Goal: Information Seeking & Learning: Learn about a topic

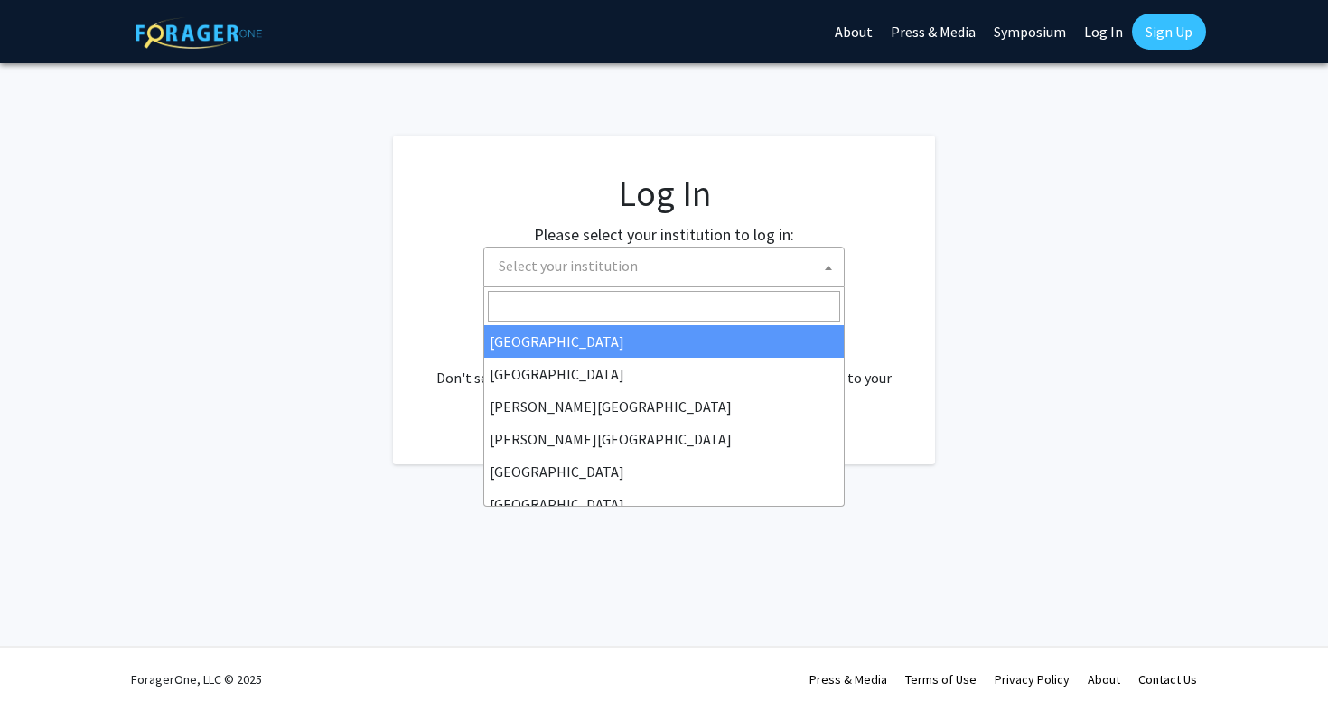
click at [729, 269] on span "Select your institution" at bounding box center [667, 266] width 352 height 37
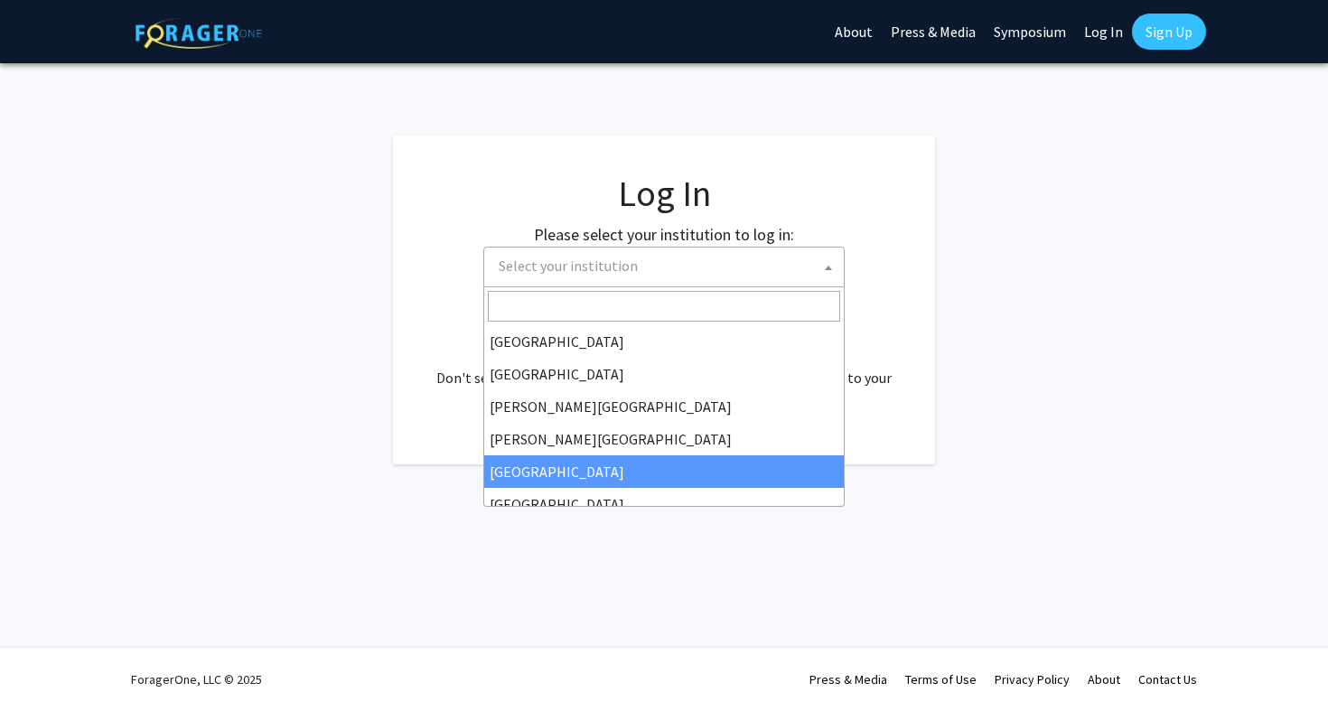
select select "6"
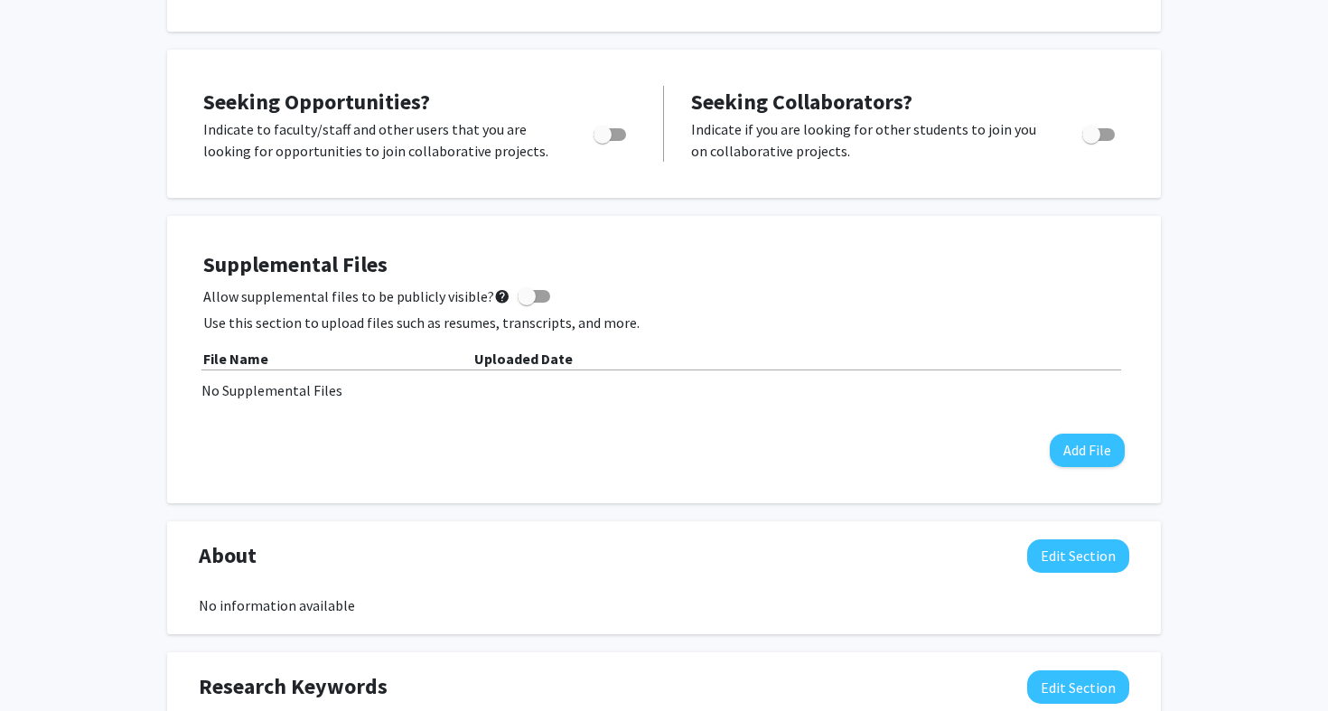
scroll to position [592, 0]
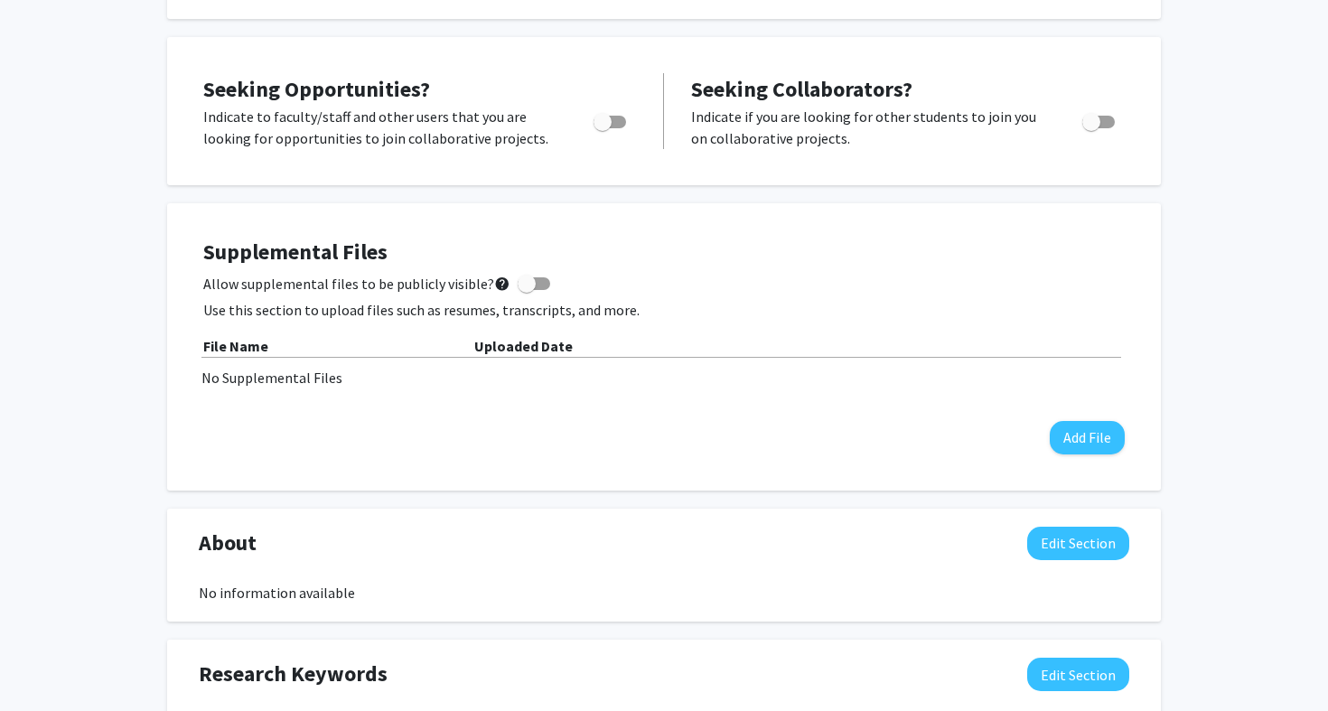
click at [603, 119] on span "Toggle" at bounding box center [603, 122] width 18 height 18
click at [603, 128] on input "Are you actively seeking opportunities?" at bounding box center [602, 128] width 1 height 1
checkbox input "true"
click at [1099, 120] on span "Toggle" at bounding box center [1091, 122] width 18 height 18
click at [1091, 128] on input "Would you like to receive other student requests to work with you?" at bounding box center [1090, 128] width 1 height 1
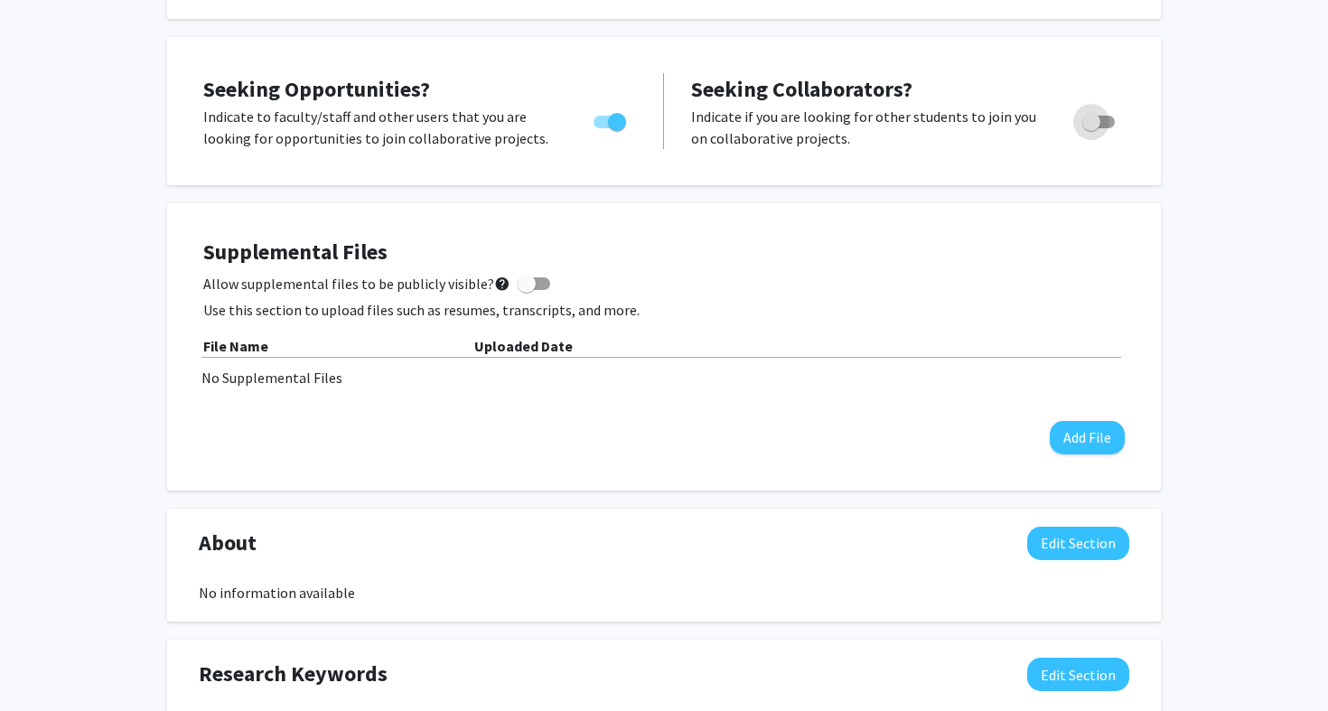
checkbox input "true"
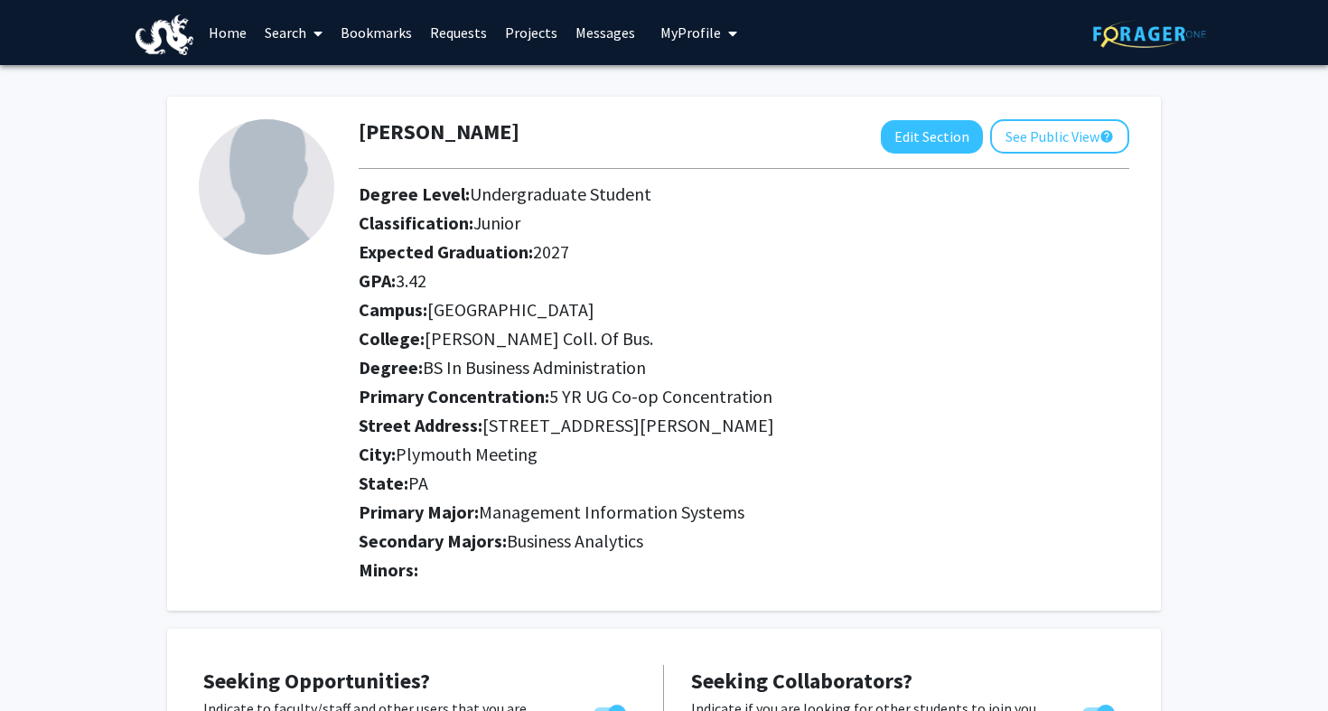
scroll to position [0, 0]
click at [508, 40] on link "Projects" at bounding box center [531, 32] width 70 height 63
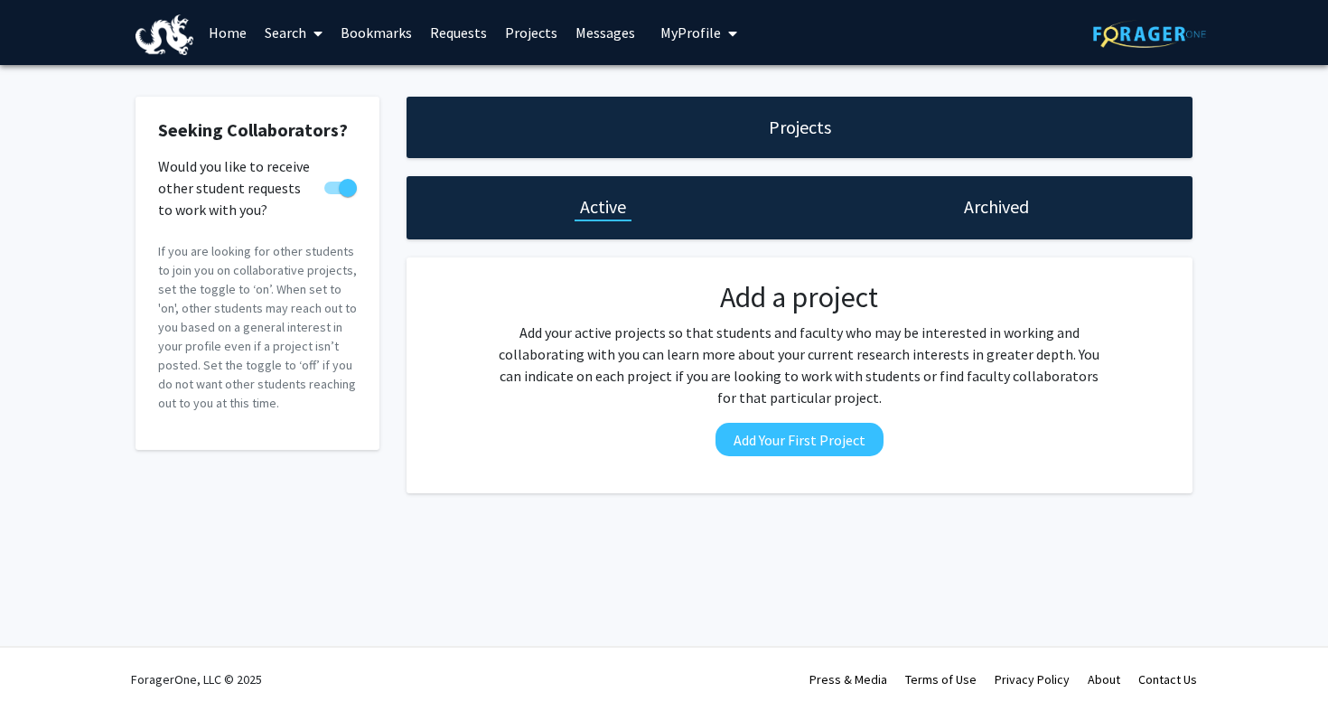
click at [289, 42] on link "Search" at bounding box center [294, 32] width 76 height 63
click at [337, 123] on span "Students" at bounding box center [311, 119] width 110 height 36
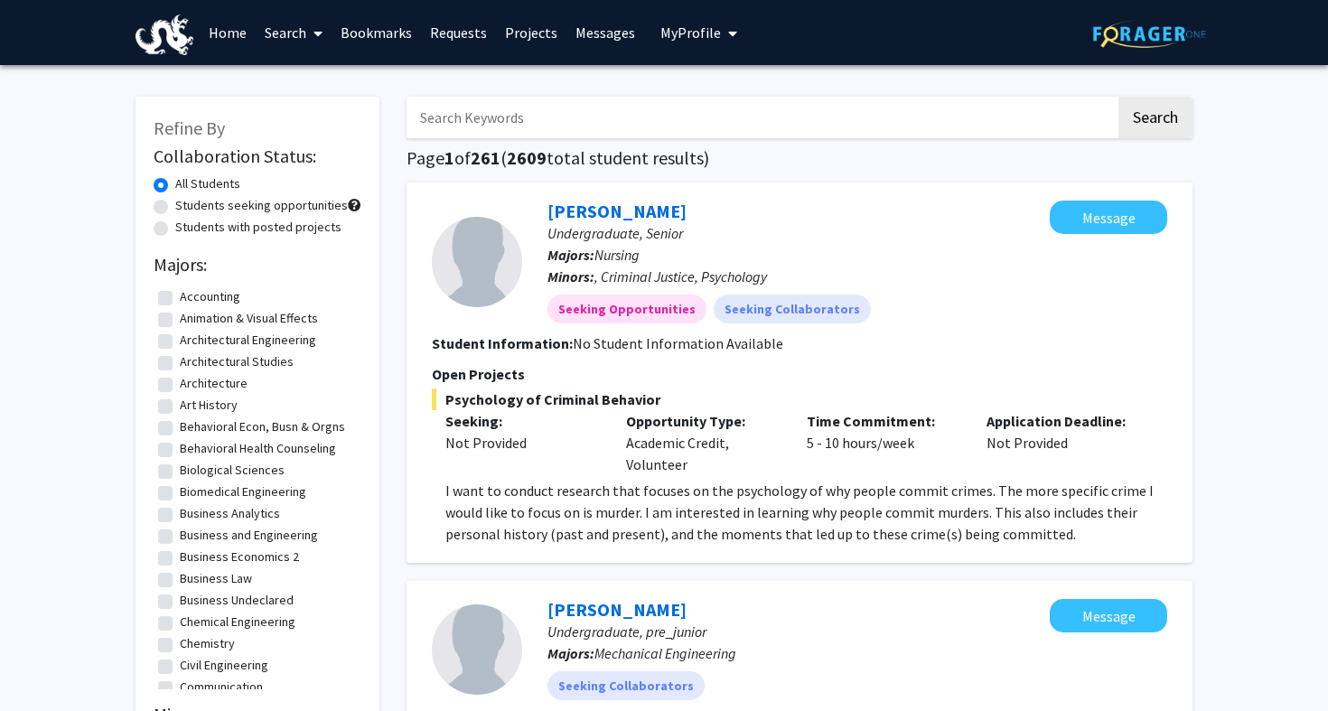
click at [528, 100] on input "Search Keywords" at bounding box center [761, 118] width 709 height 42
click at [1155, 120] on button "Search" at bounding box center [1155, 118] width 74 height 42
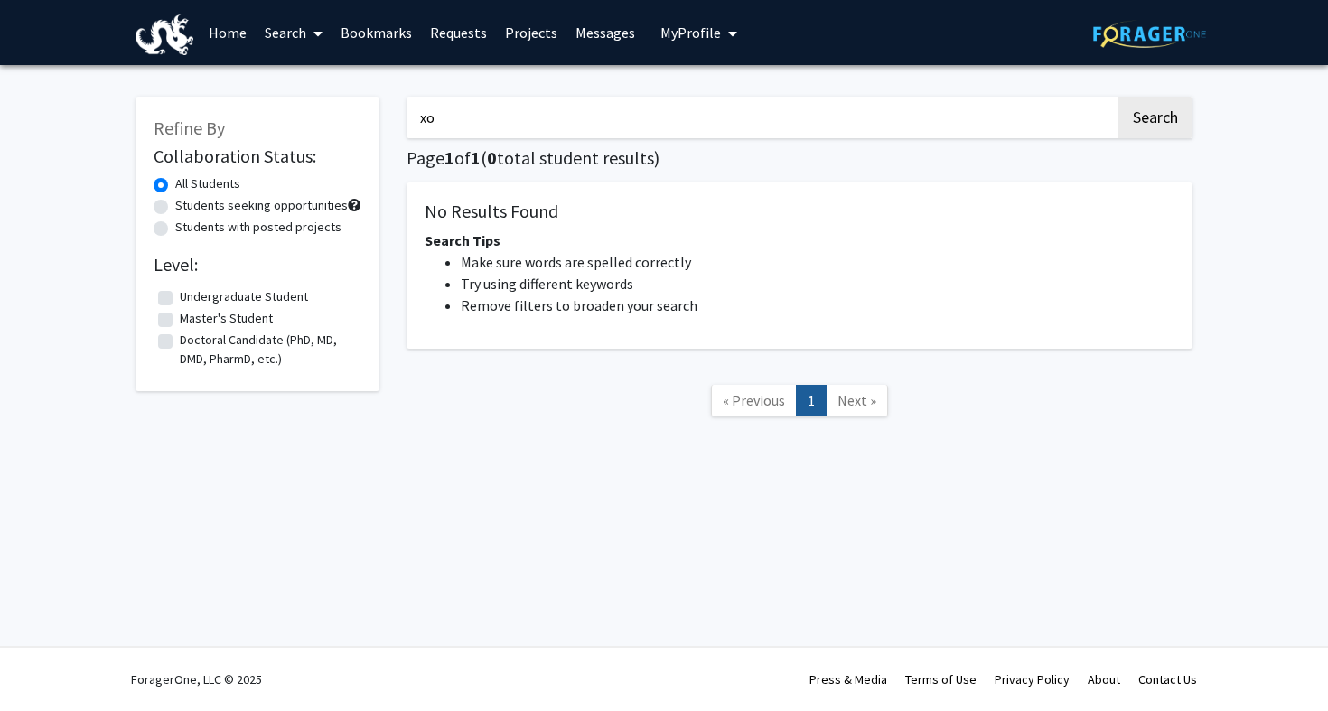
type input "x"
click at [1155, 120] on button "Search" at bounding box center [1155, 118] width 74 height 42
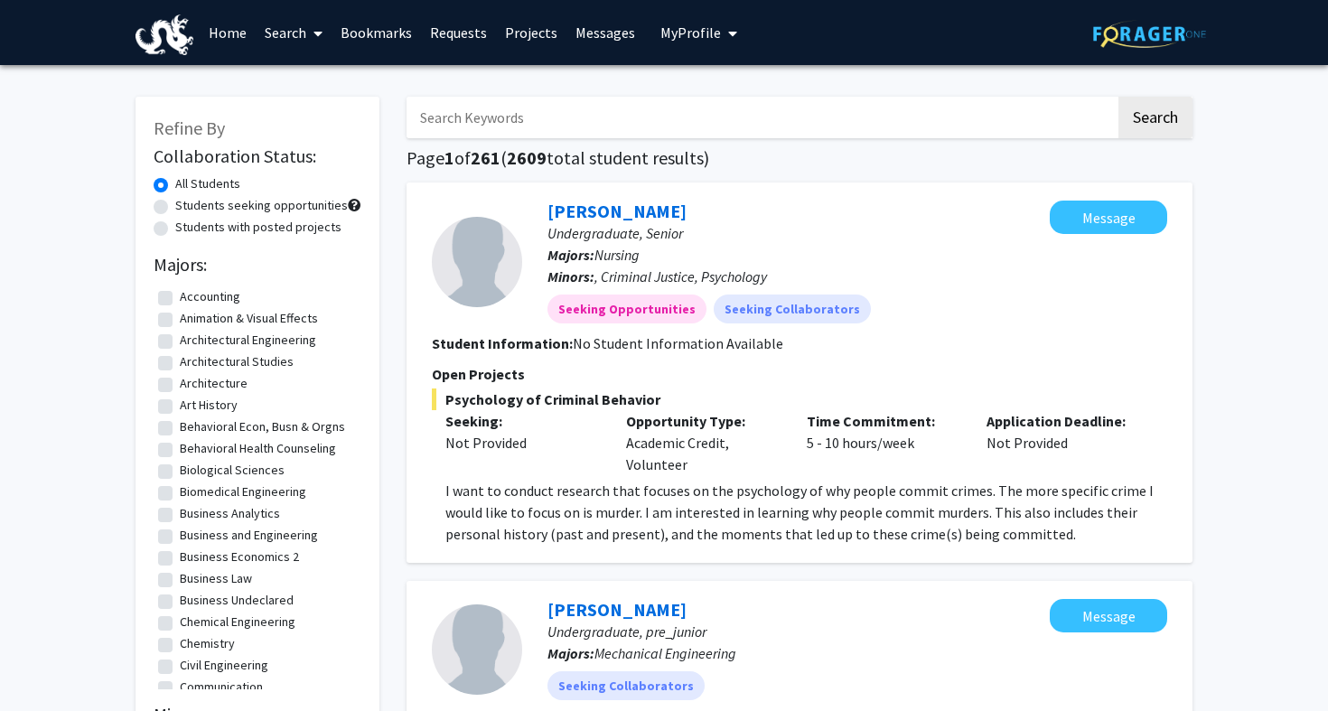
click at [305, 42] on link "Search" at bounding box center [294, 32] width 76 height 63
click at [235, 40] on link "Home" at bounding box center [228, 32] width 56 height 63
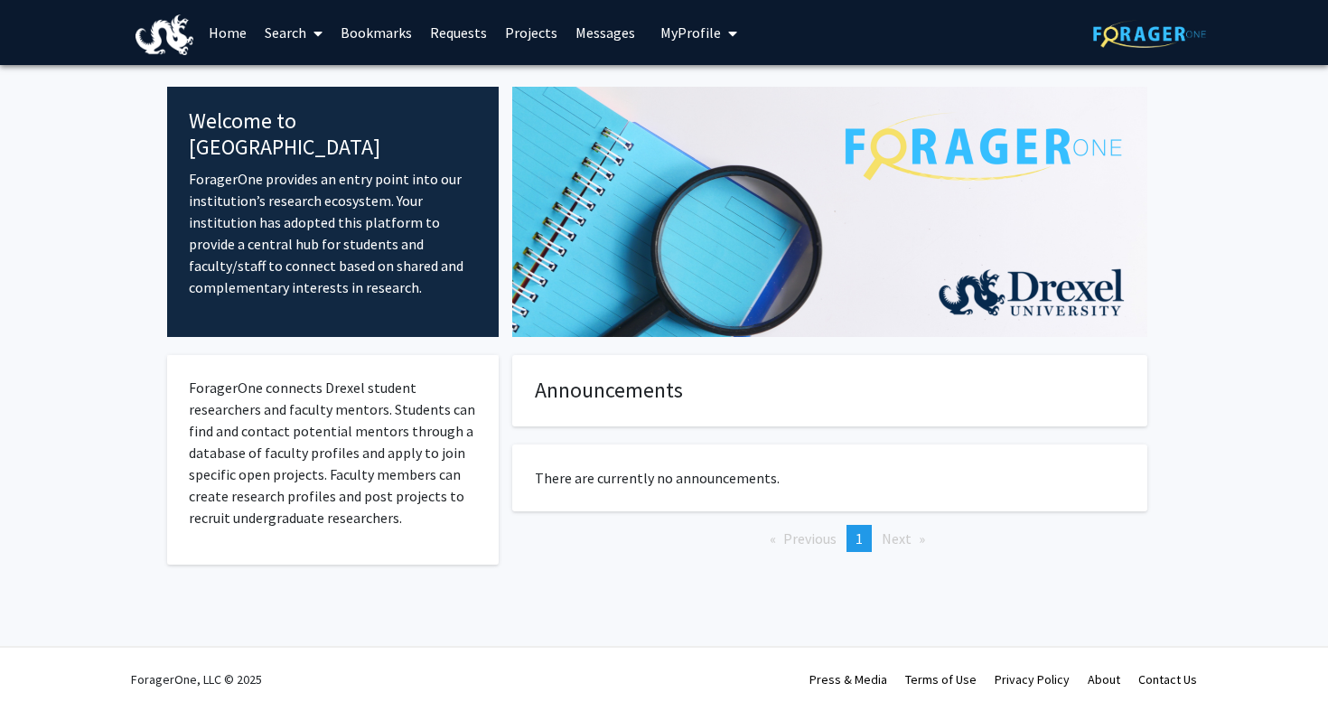
click at [459, 29] on link "Requests" at bounding box center [458, 32] width 75 height 63
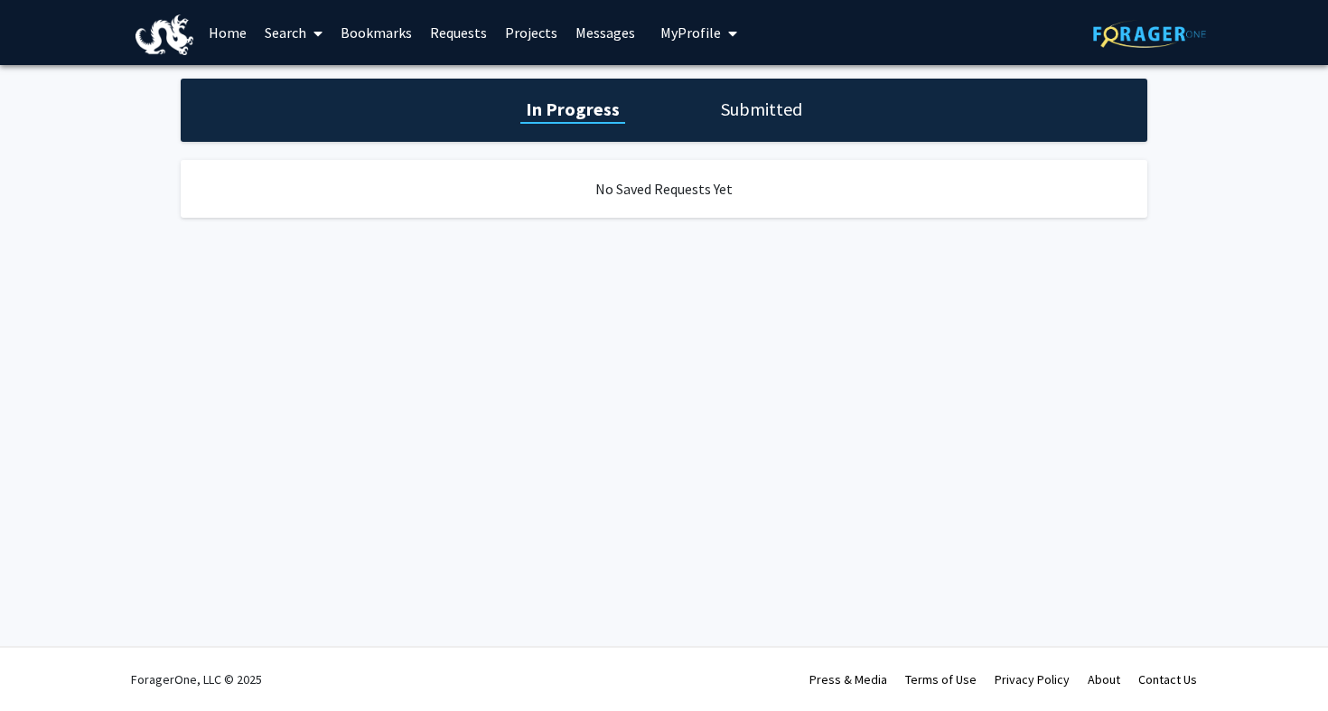
click at [384, 33] on link "Bookmarks" at bounding box center [376, 32] width 89 height 63
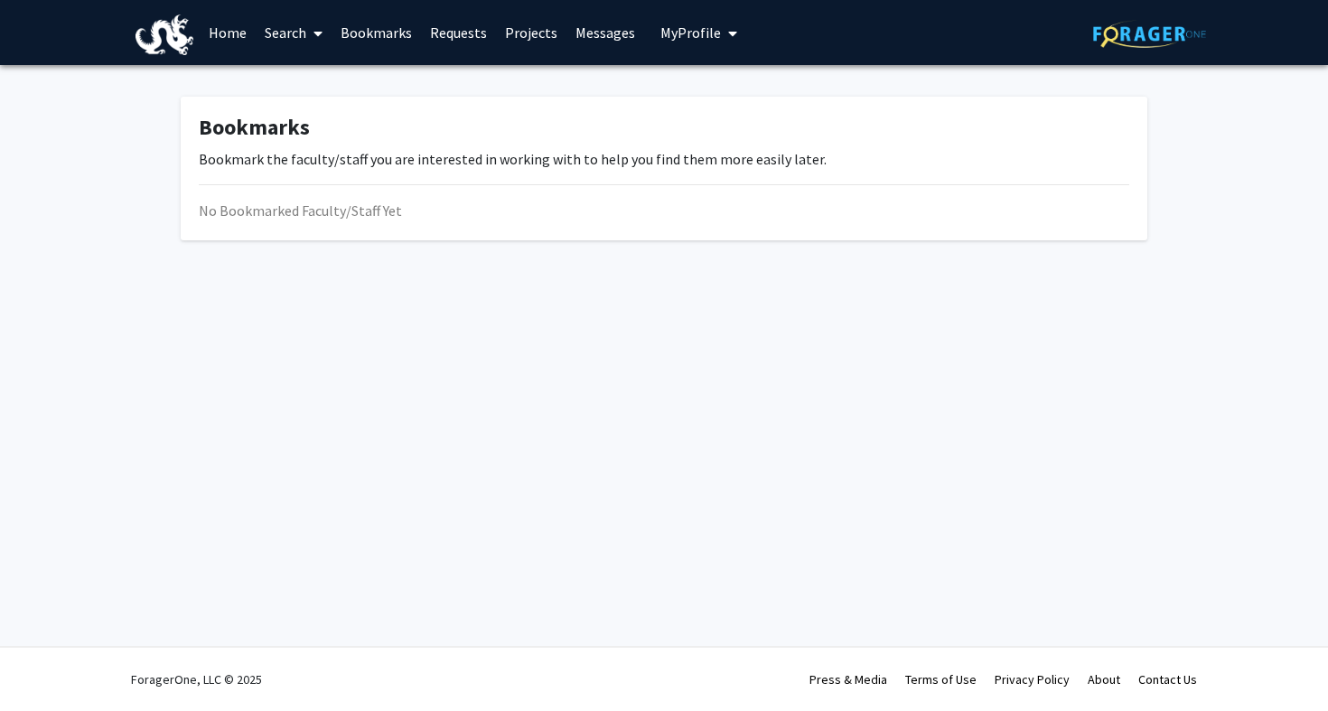
click at [299, 33] on link "Search" at bounding box center [294, 32] width 76 height 63
click at [330, 80] on span "Faculty/Staff" at bounding box center [322, 83] width 133 height 36
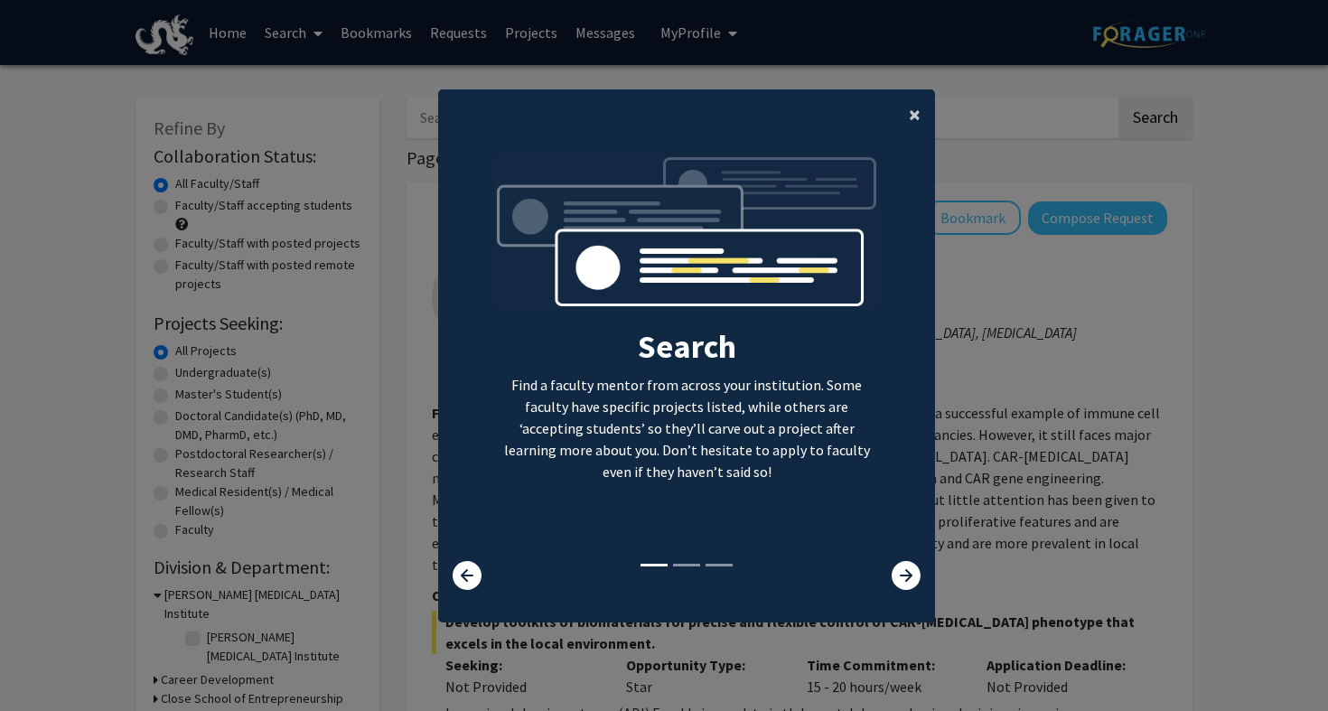
click at [909, 112] on span "×" at bounding box center [915, 114] width 12 height 28
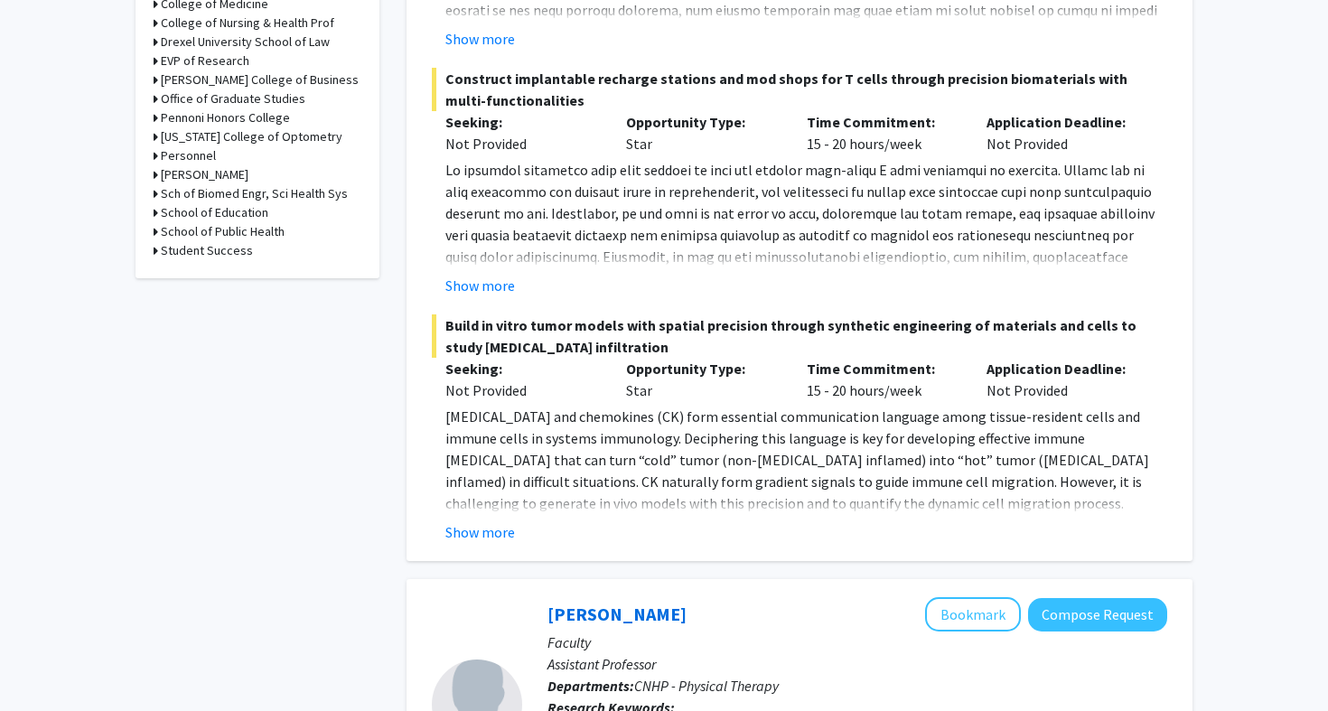
scroll to position [792, 0]
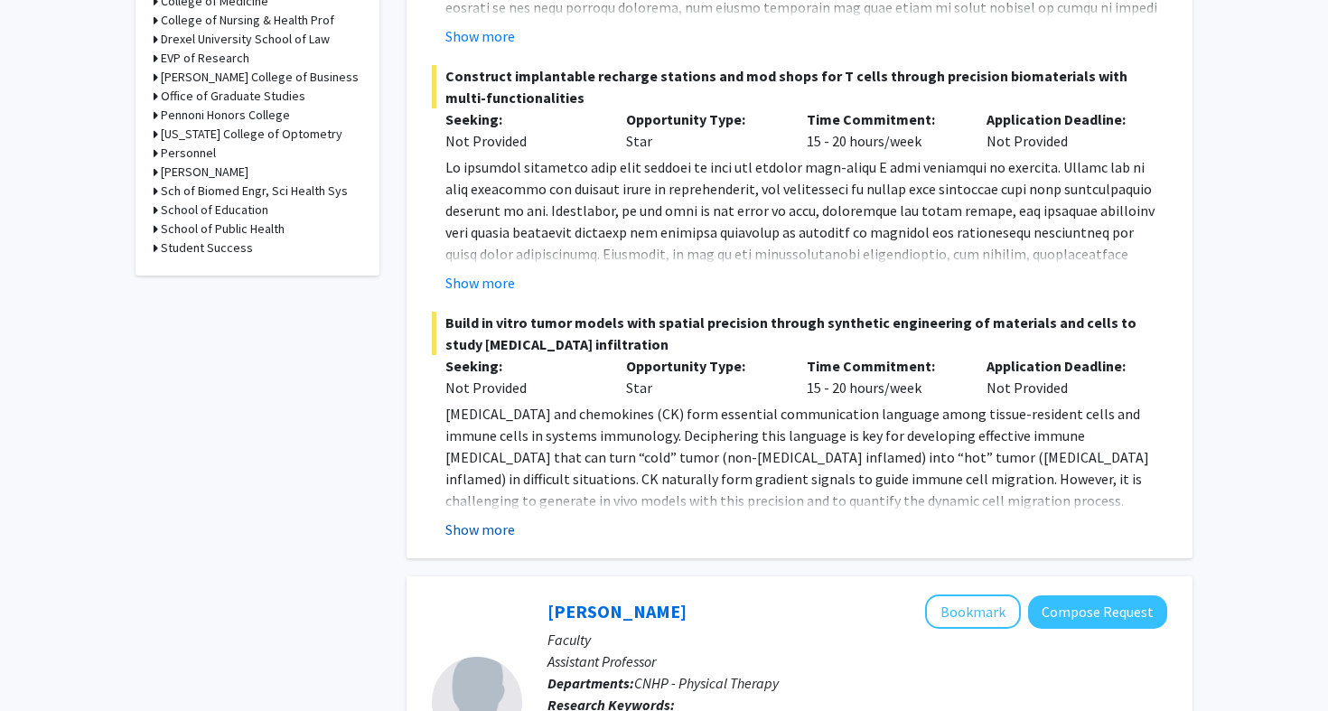
click at [500, 519] on button "Show more" at bounding box center [480, 530] width 70 height 22
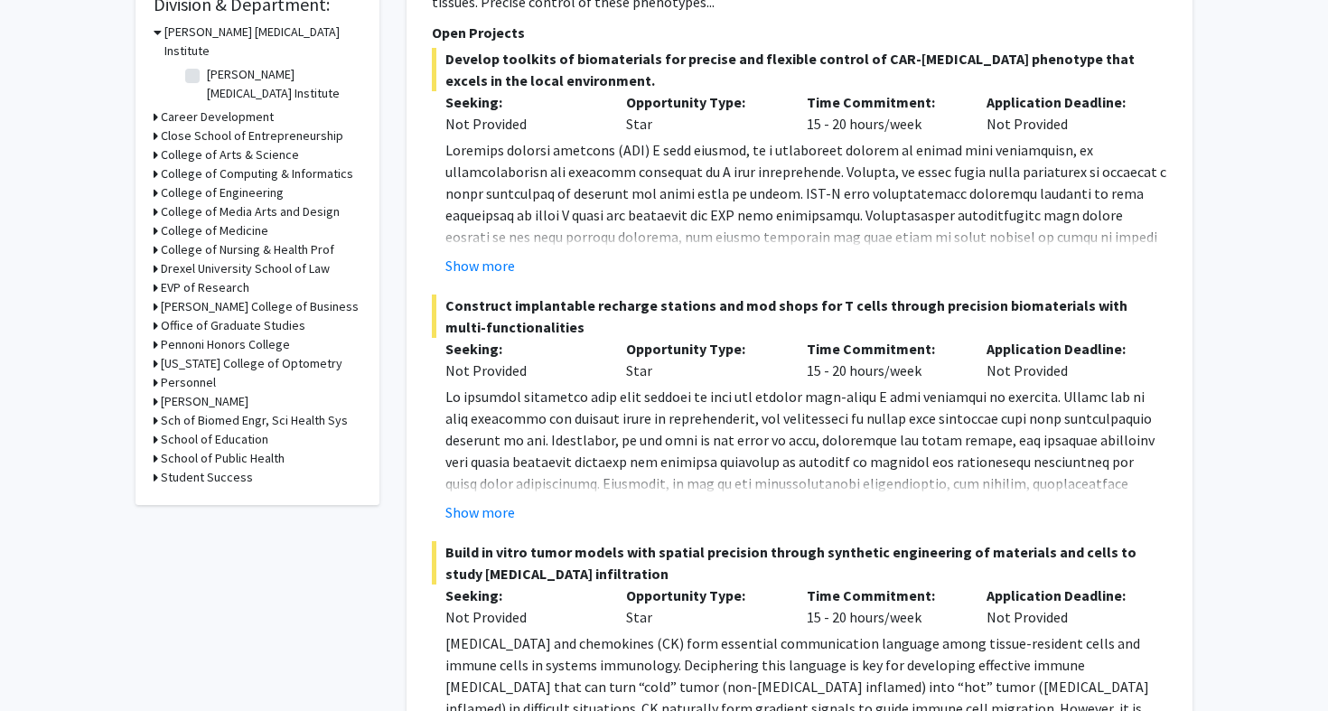
scroll to position [560, 0]
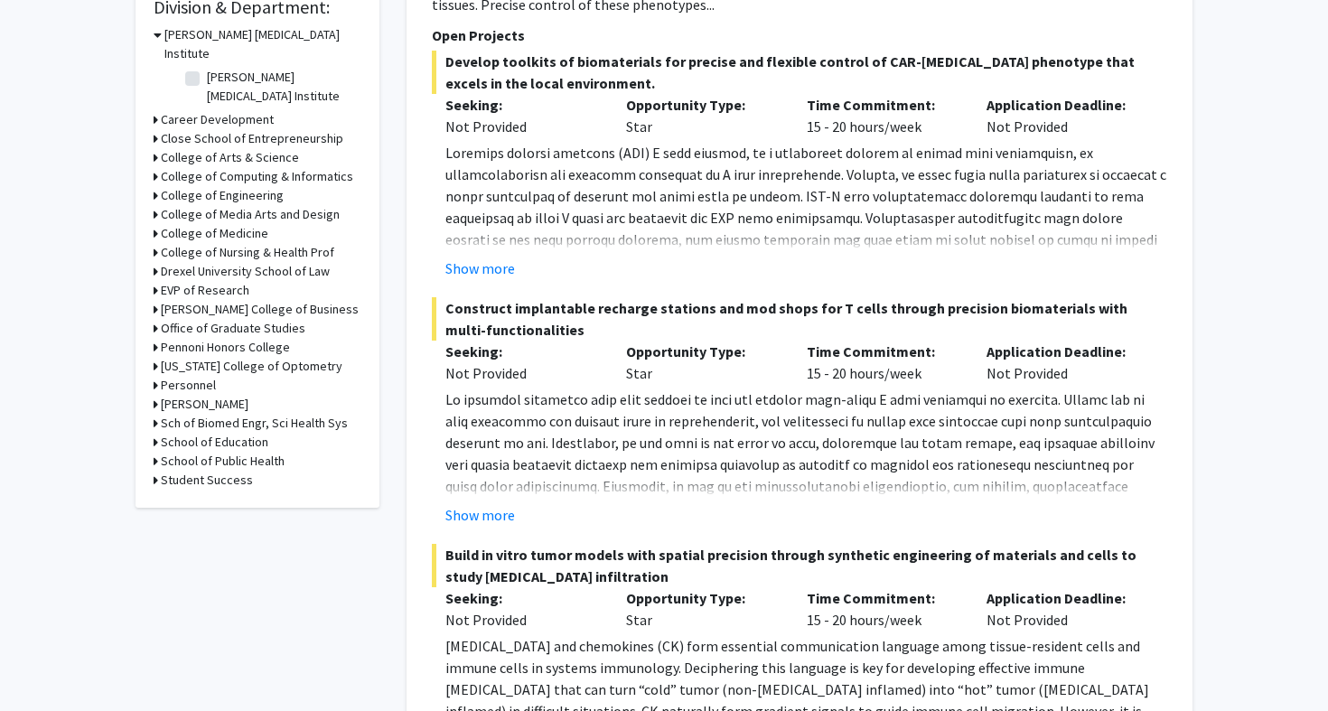
click at [187, 300] on h3 "Lebow College of Business" at bounding box center [260, 309] width 198 height 19
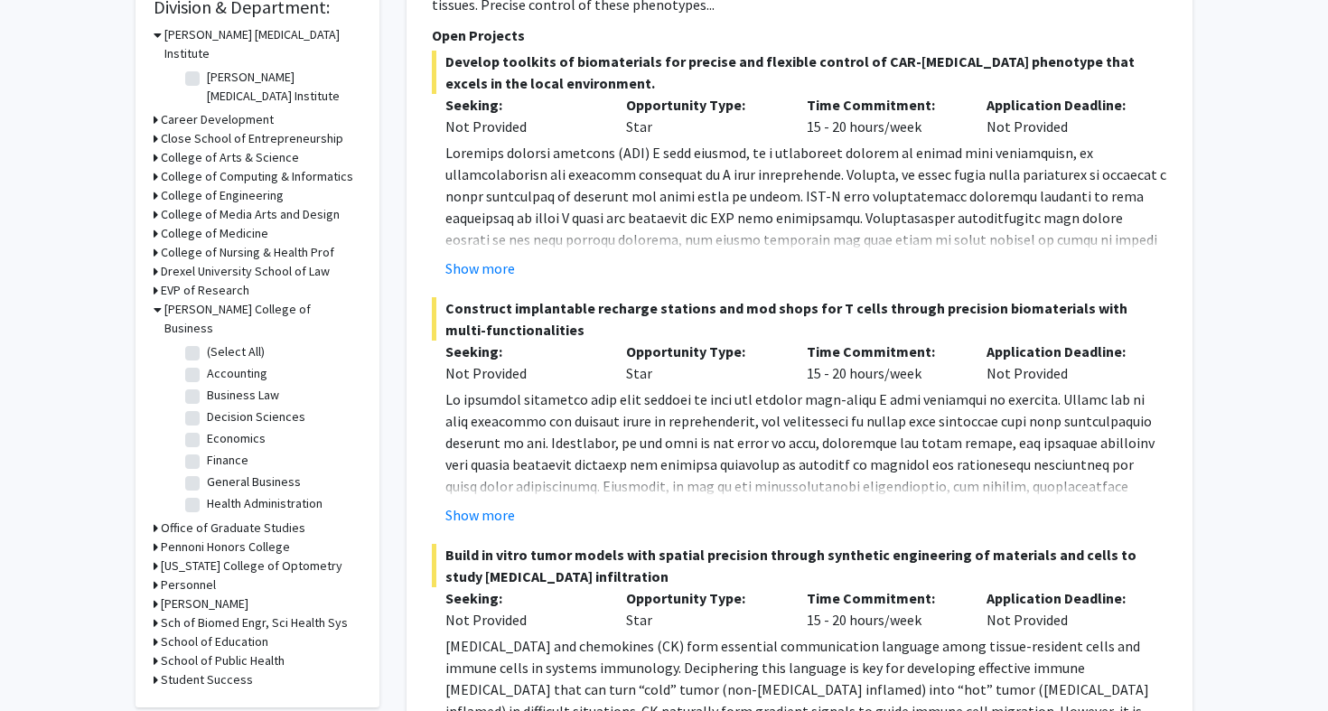
click at [207, 407] on label "Decision Sciences" at bounding box center [256, 416] width 98 height 19
click at [207, 407] on input "Decision Sciences" at bounding box center [213, 413] width 12 height 12
checkbox input "true"
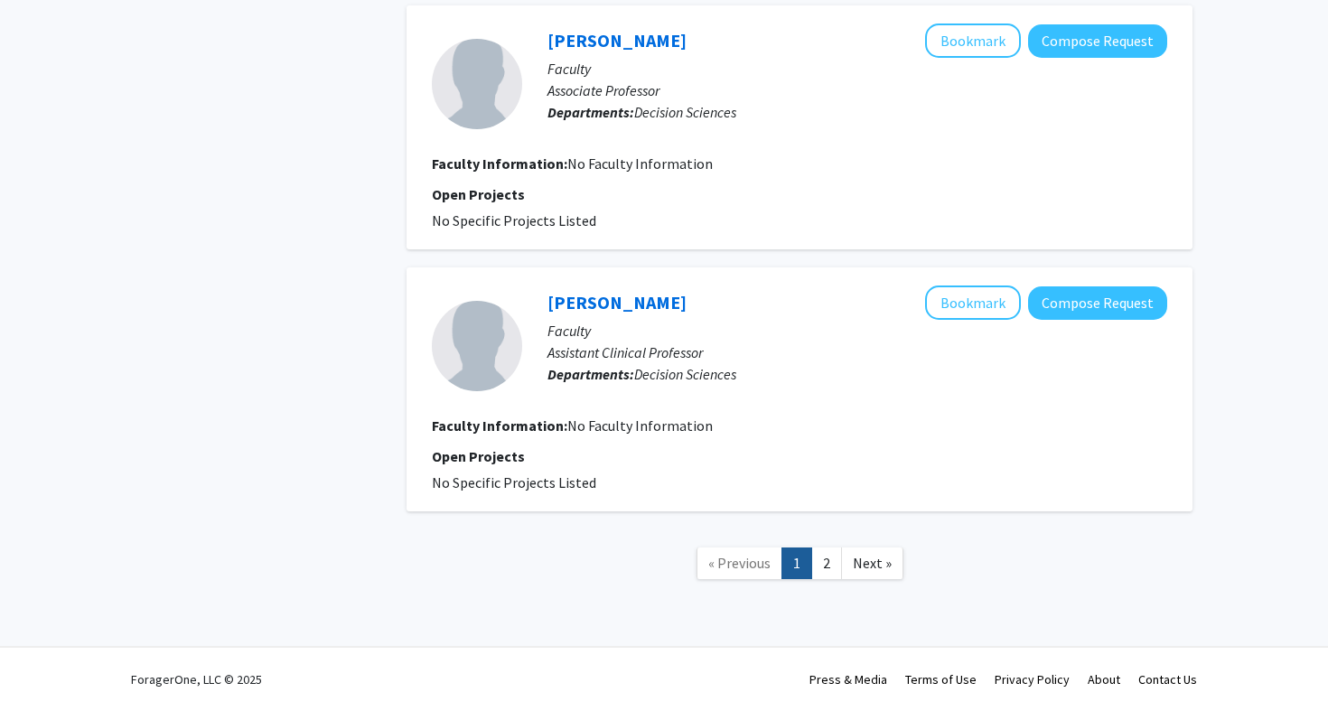
scroll to position [2275, 0]
click at [829, 568] on link "2" at bounding box center [826, 563] width 31 height 32
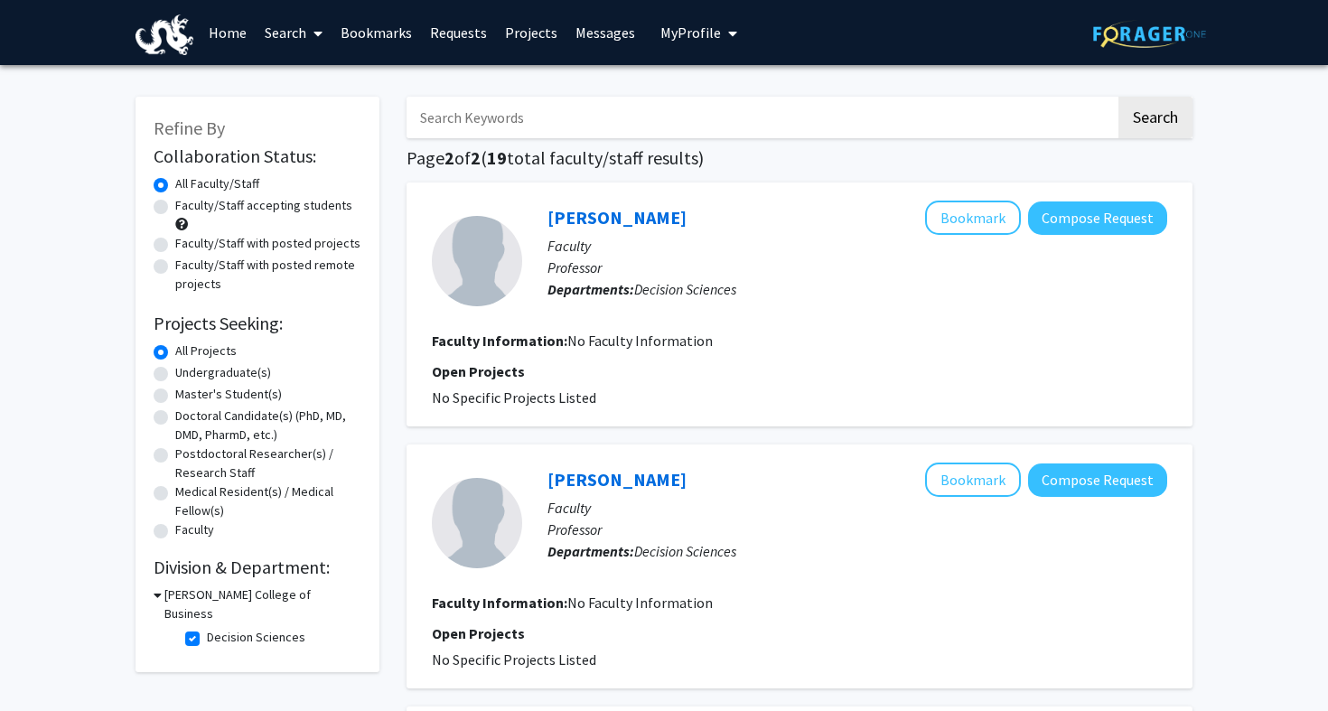
click at [193, 628] on fg-checkbox "Decision Sciences Decision Sciences" at bounding box center [271, 639] width 172 height 22
click at [207, 628] on label "Decision Sciences" at bounding box center [256, 637] width 98 height 19
click at [207, 628] on input "Decision Sciences" at bounding box center [213, 634] width 12 height 12
checkbox input "false"
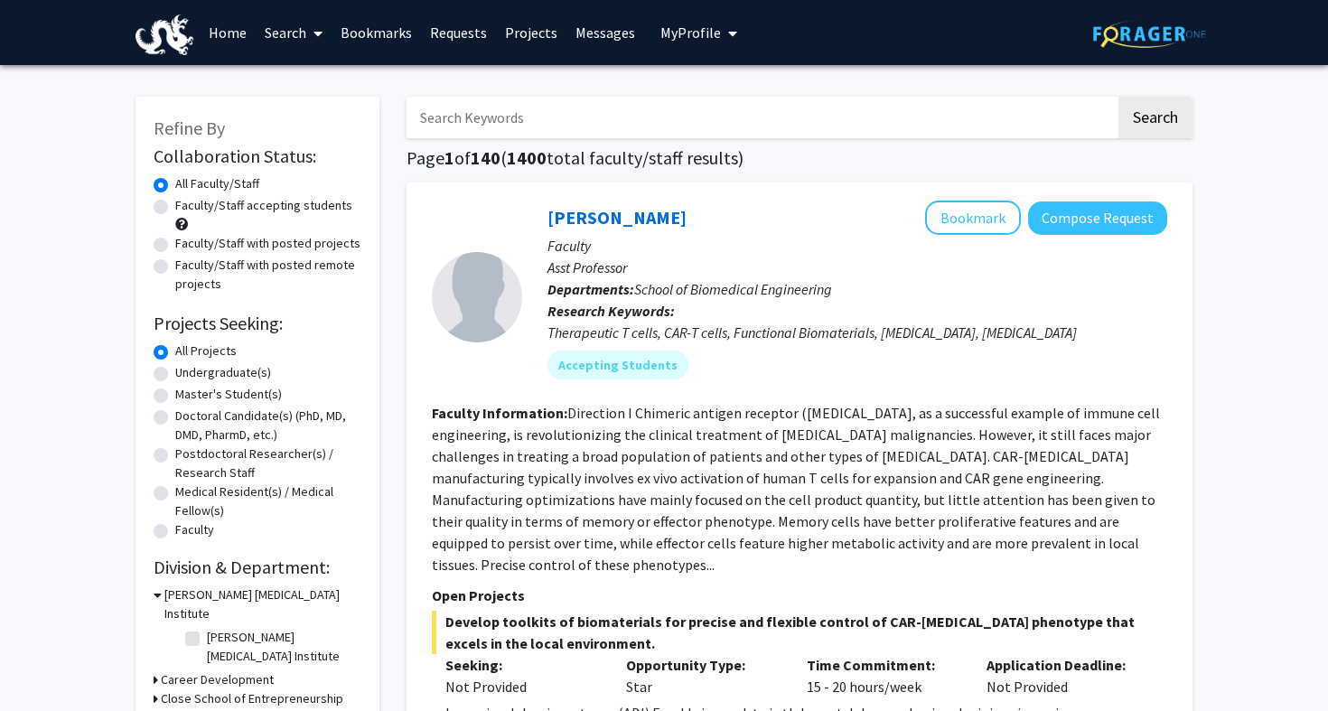
click at [573, 118] on input "Search Keywords" at bounding box center [761, 118] width 709 height 42
click at [1155, 120] on button "Search" at bounding box center [1155, 118] width 74 height 42
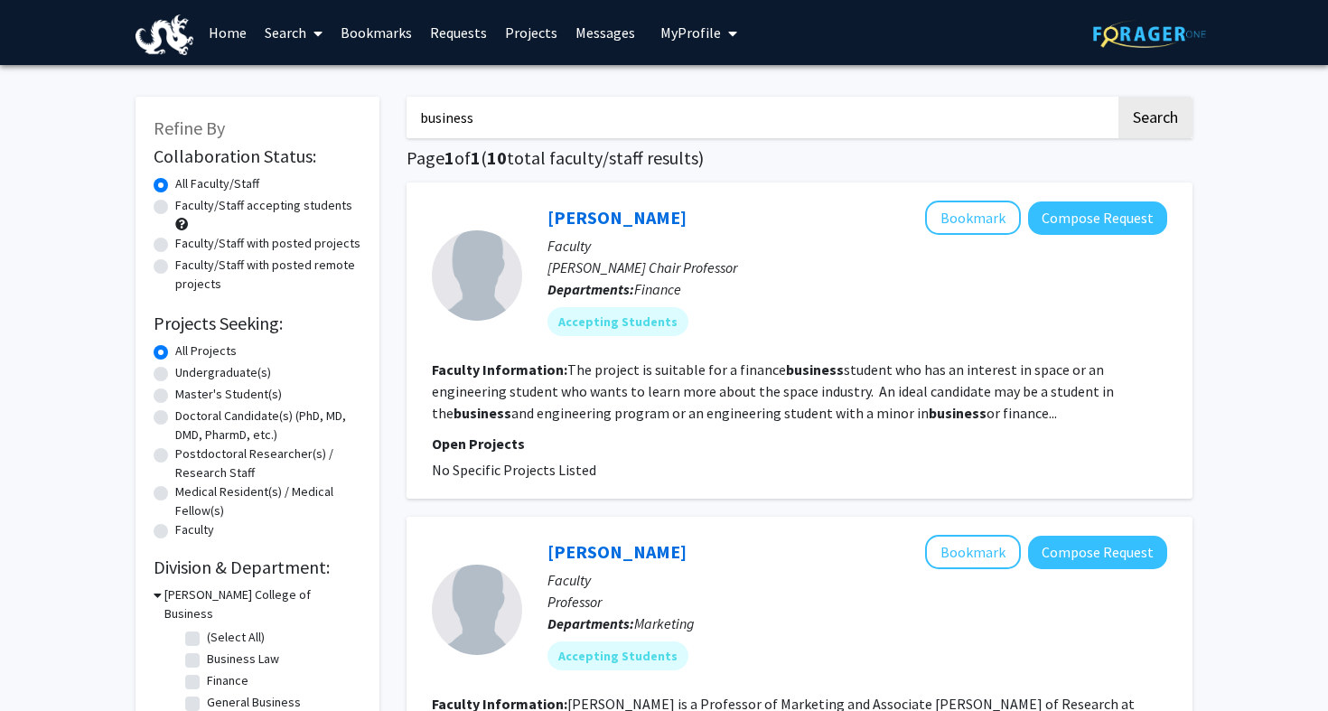
click at [501, 119] on input "business" at bounding box center [761, 118] width 709 height 42
click at [1155, 120] on button "Search" at bounding box center [1155, 118] width 74 height 42
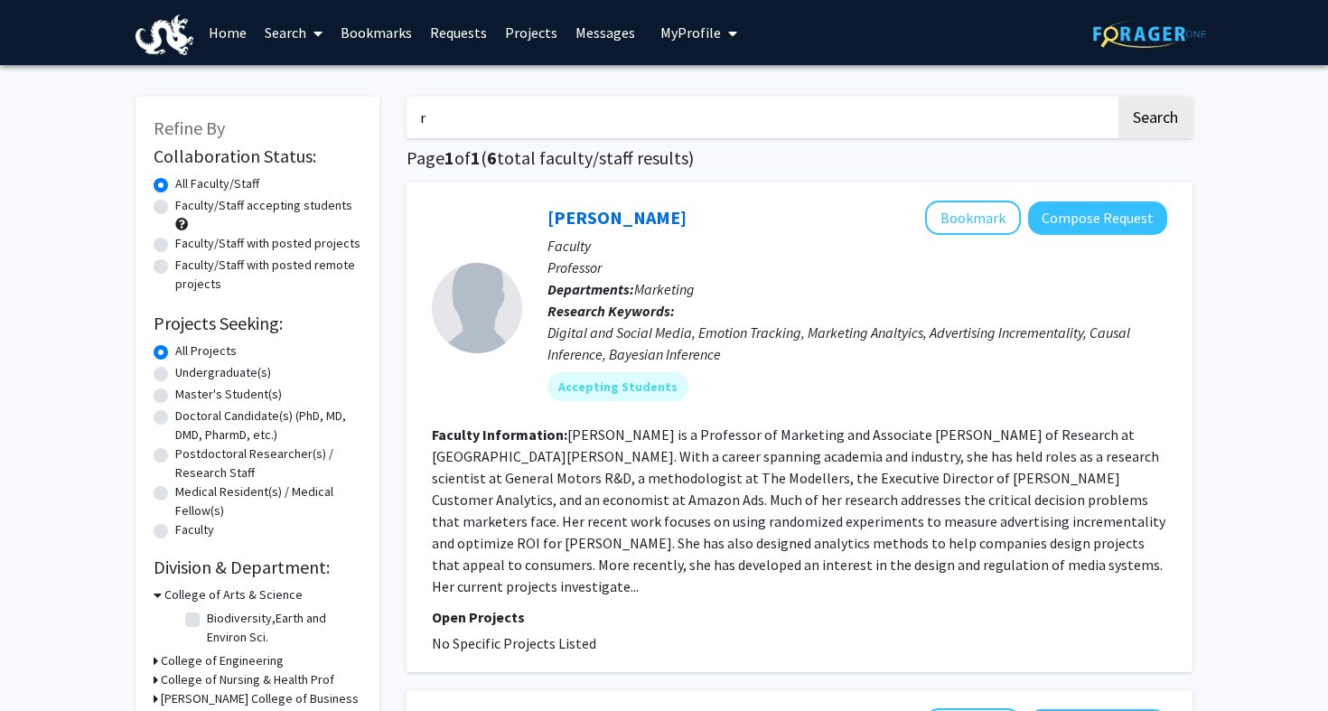
click at [599, 116] on input "r" at bounding box center [761, 118] width 709 height 42
click at [1155, 120] on button "Search" at bounding box center [1155, 118] width 74 height 42
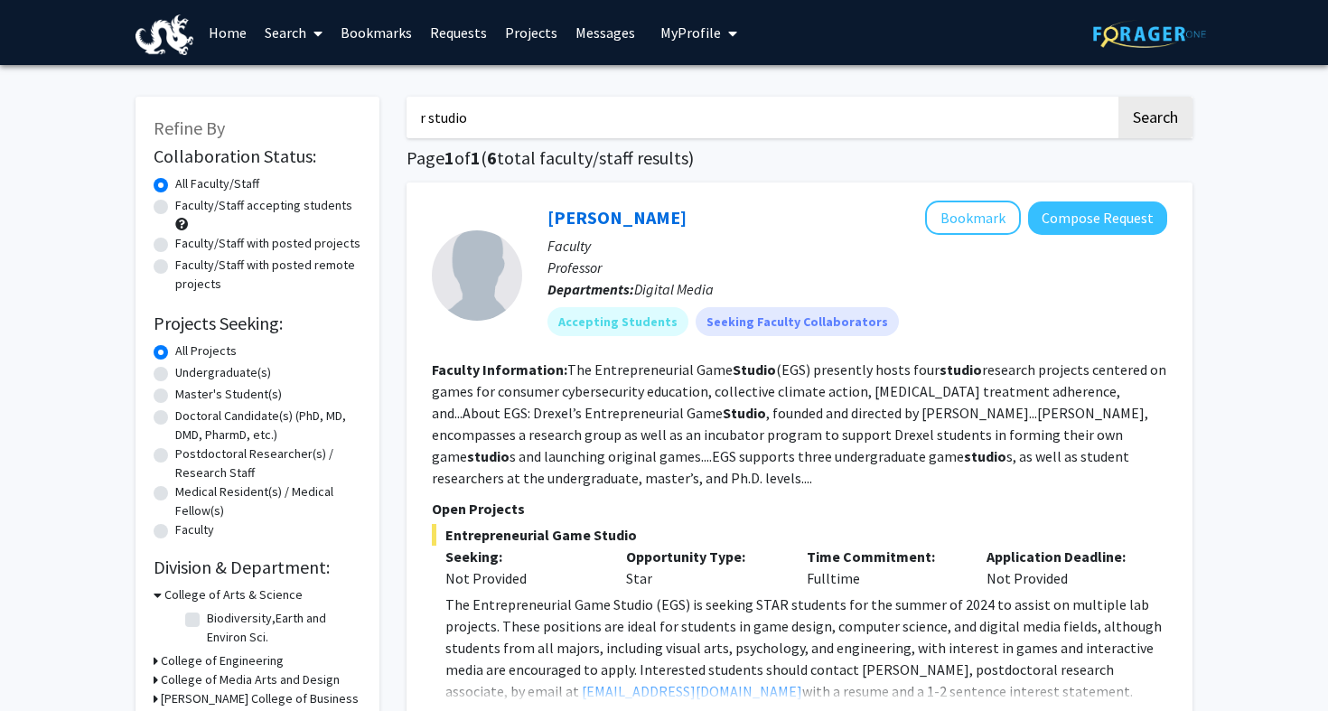
click at [548, 110] on input "r studio" at bounding box center [761, 118] width 709 height 42
type input "data"
click at [1155, 120] on button "Search" at bounding box center [1155, 118] width 74 height 42
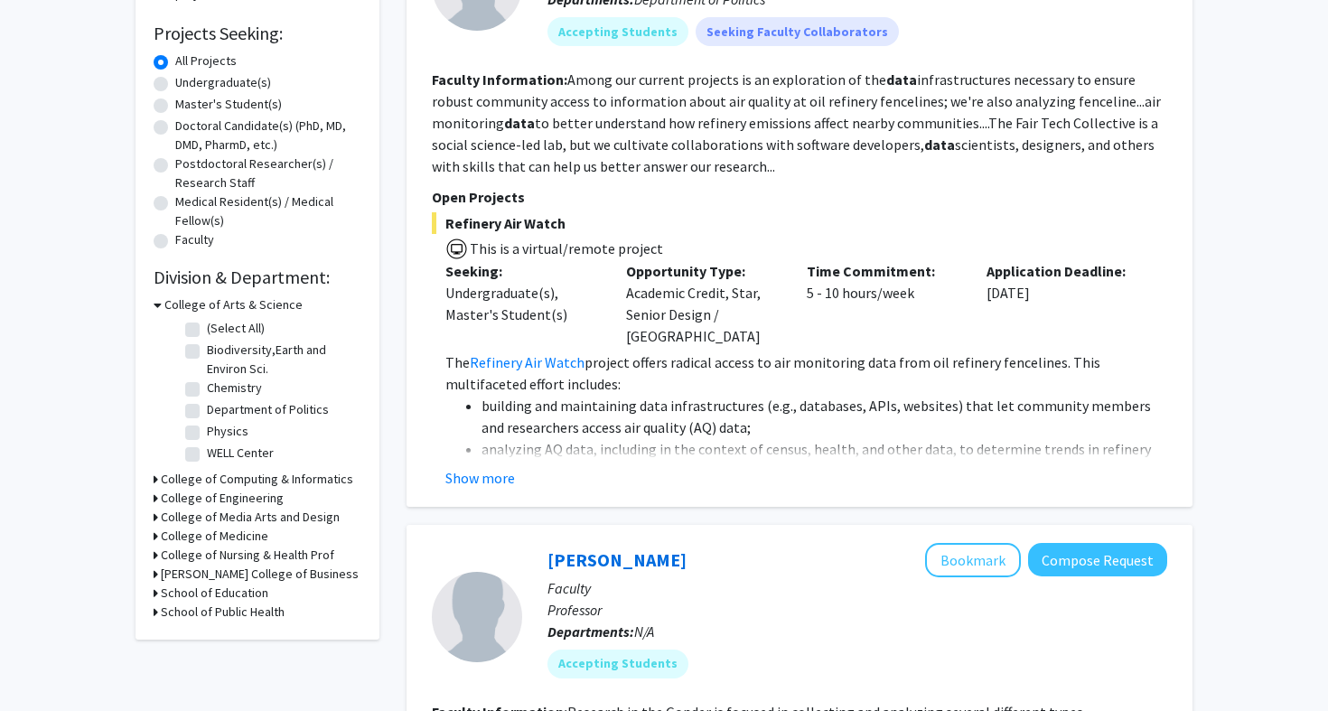
scroll to position [359, 0]
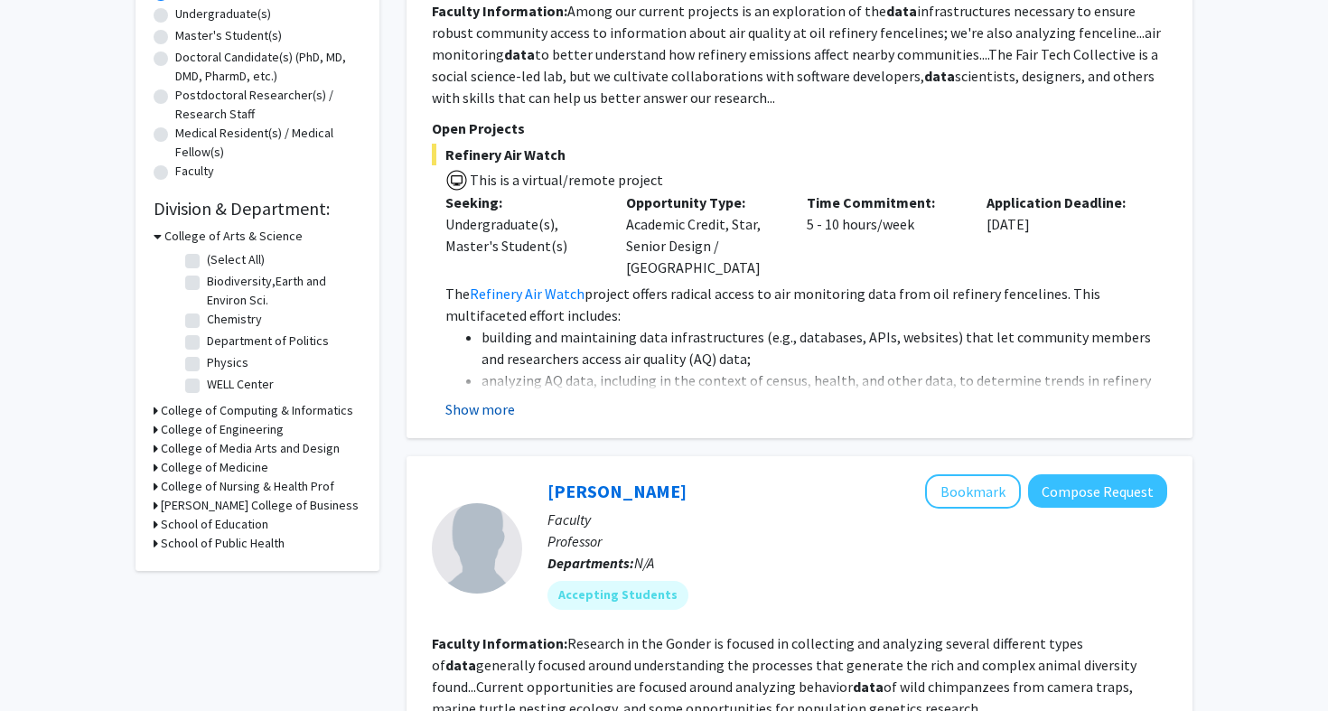
click at [491, 398] on button "Show more" at bounding box center [480, 409] width 70 height 22
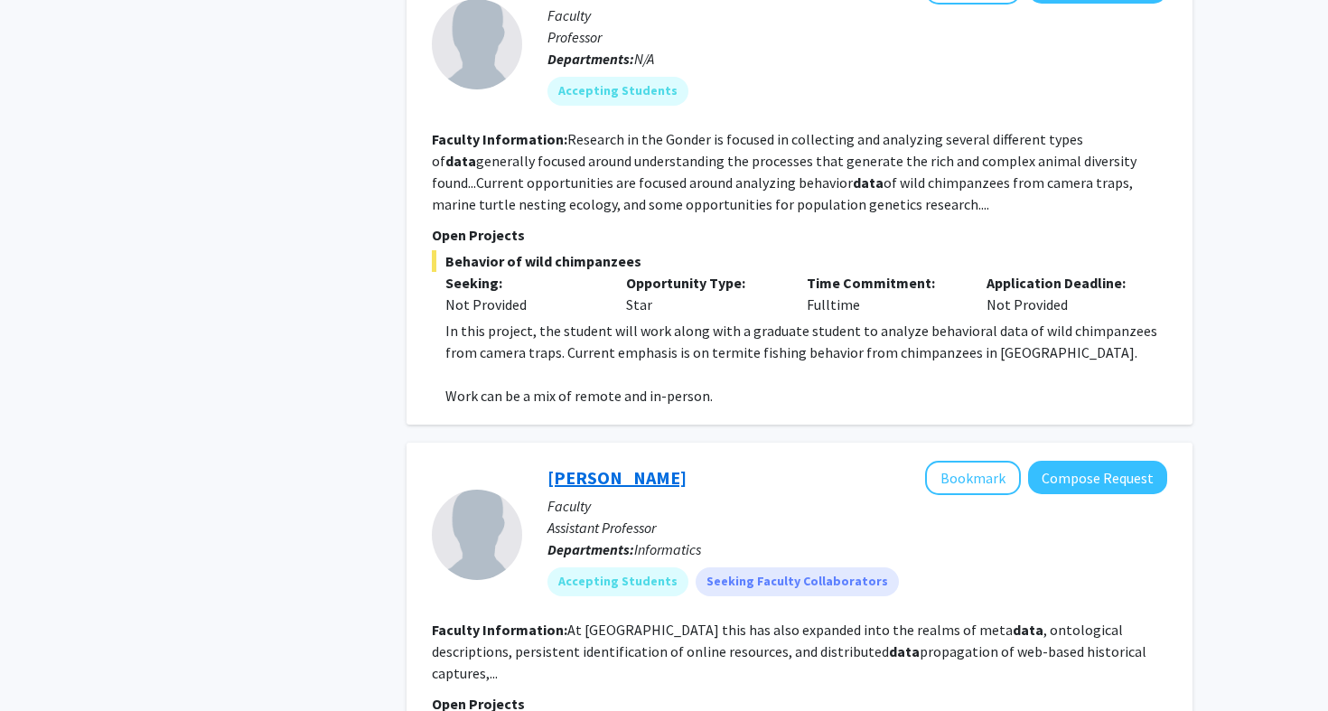
scroll to position [1218, 0]
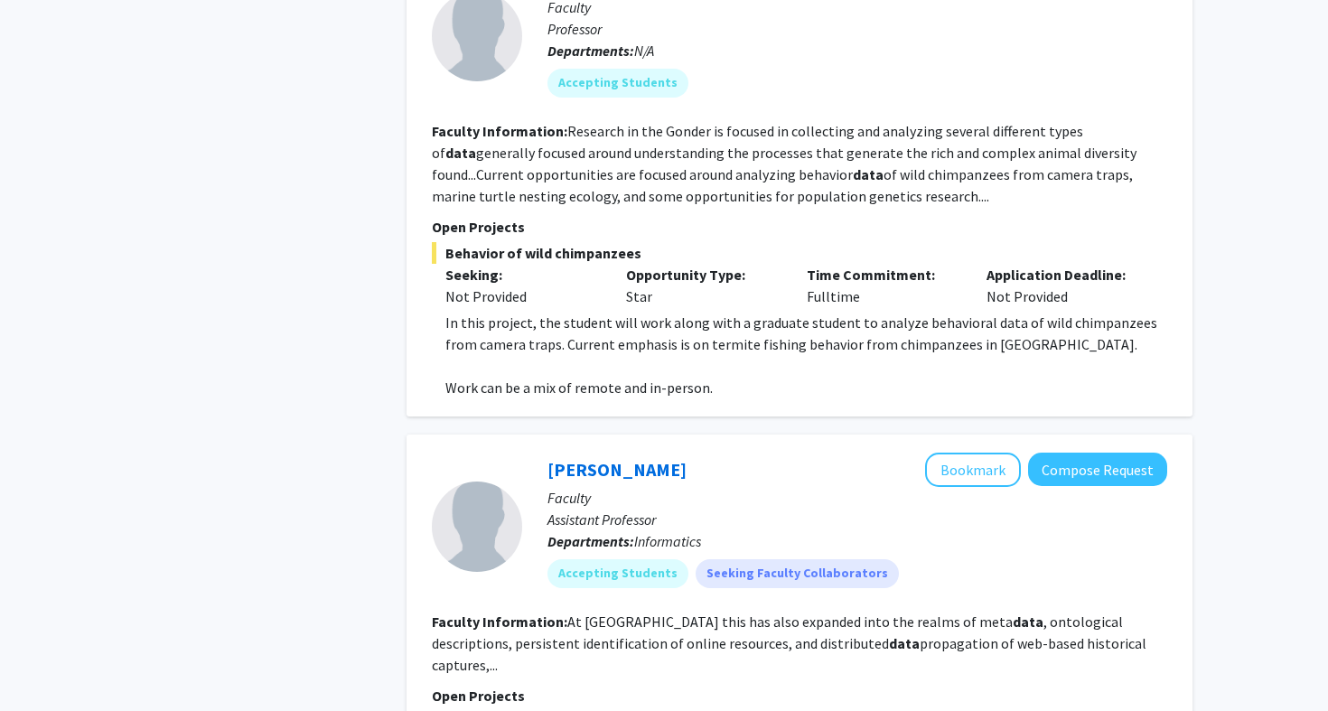
click at [622, 312] on p "In this project, the student will work along with a graduate student to analyze…" at bounding box center [806, 333] width 722 height 43
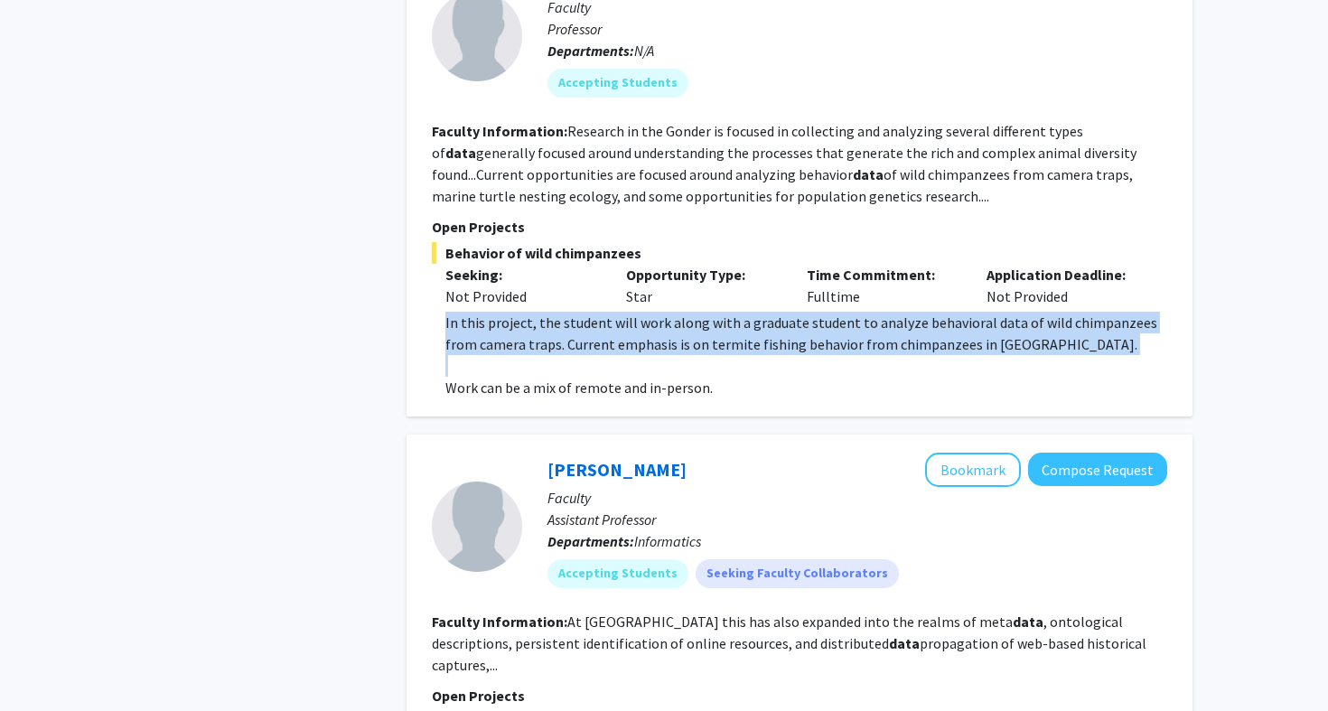
click at [622, 312] on p "In this project, the student will work along with a graduate student to analyze…" at bounding box center [806, 333] width 722 height 43
click at [627, 312] on p "In this project, the student will work along with a graduate student to analyze…" at bounding box center [806, 333] width 722 height 43
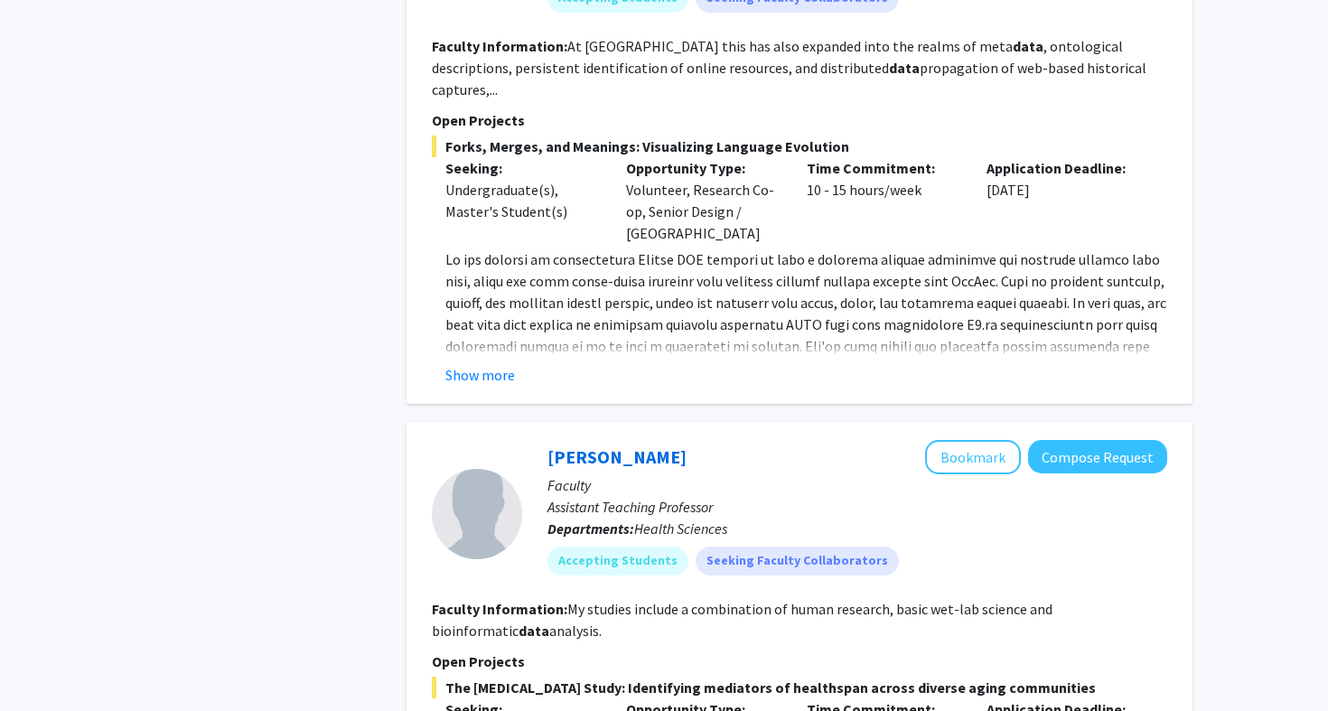
scroll to position [1793, 0]
click at [481, 364] on button "Show more" at bounding box center [480, 375] width 70 height 22
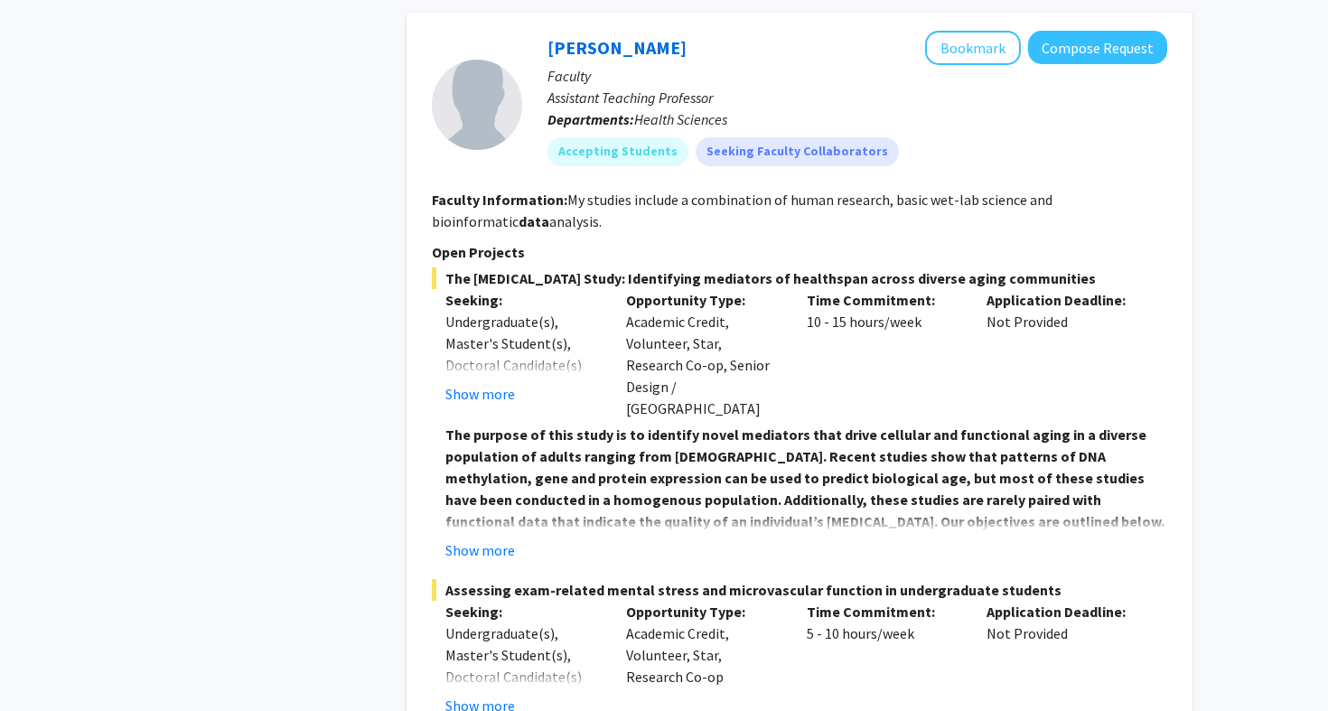
scroll to position [2356, 0]
click at [474, 538] on button "Show more" at bounding box center [480, 549] width 70 height 22
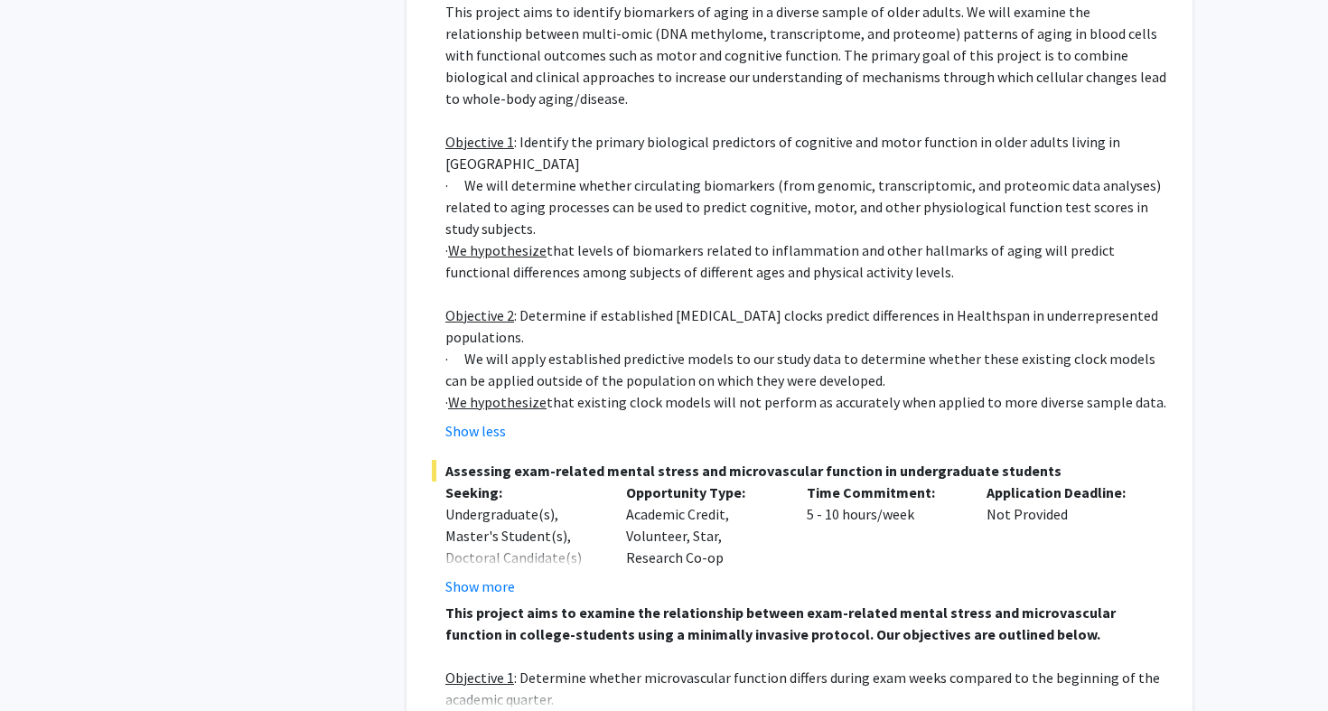
scroll to position [2911, 0]
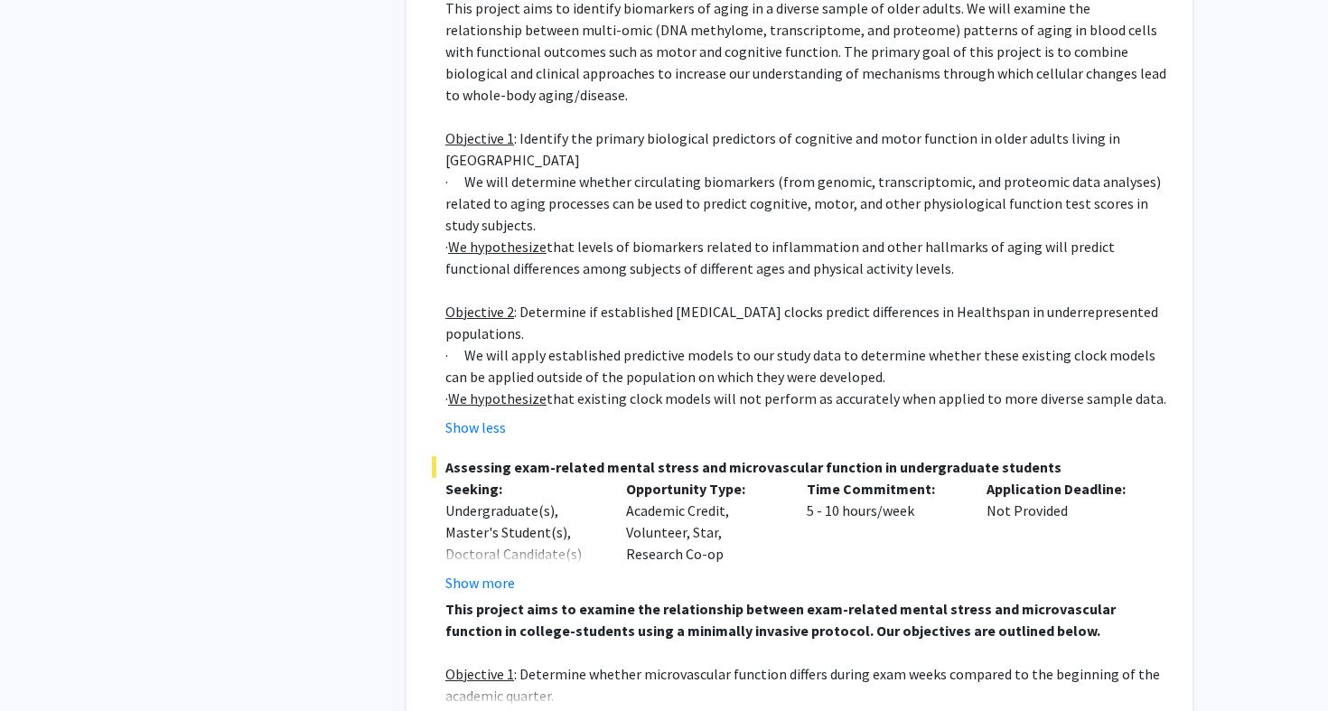
click at [472, 710] on button "Show more" at bounding box center [480, 725] width 70 height 22
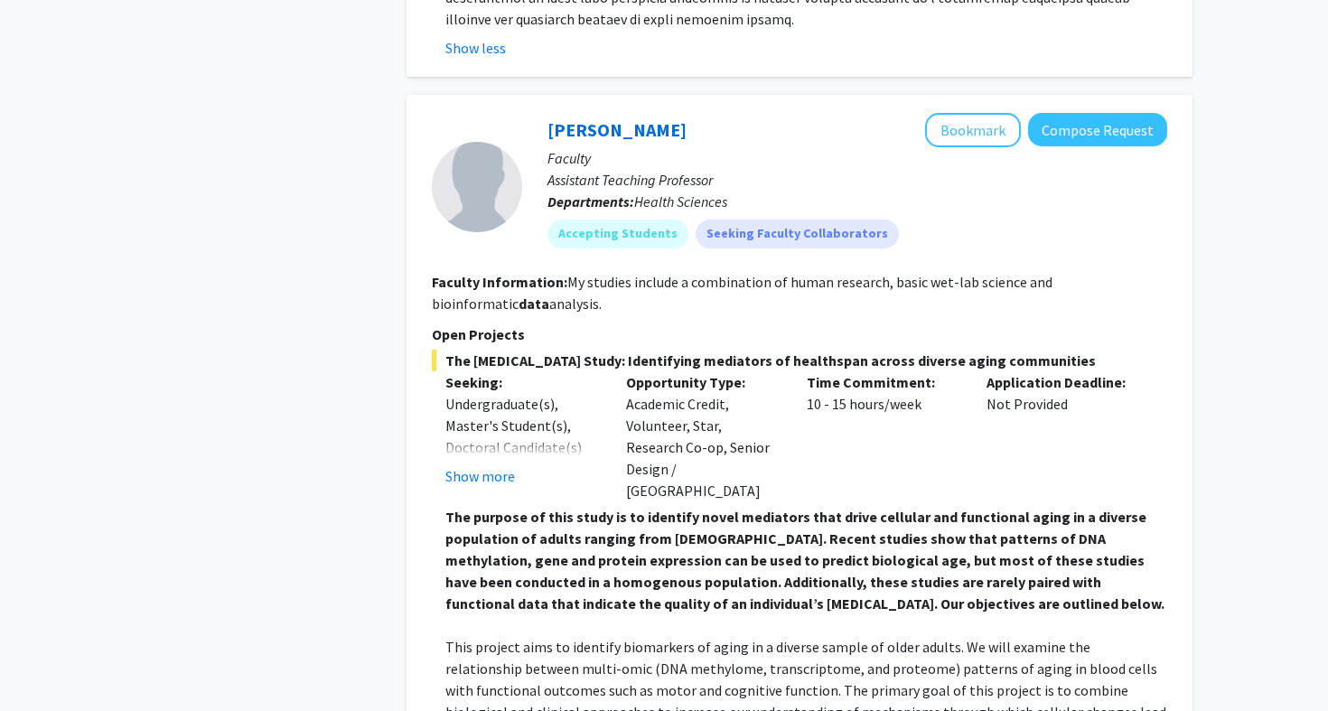
scroll to position [2272, 0]
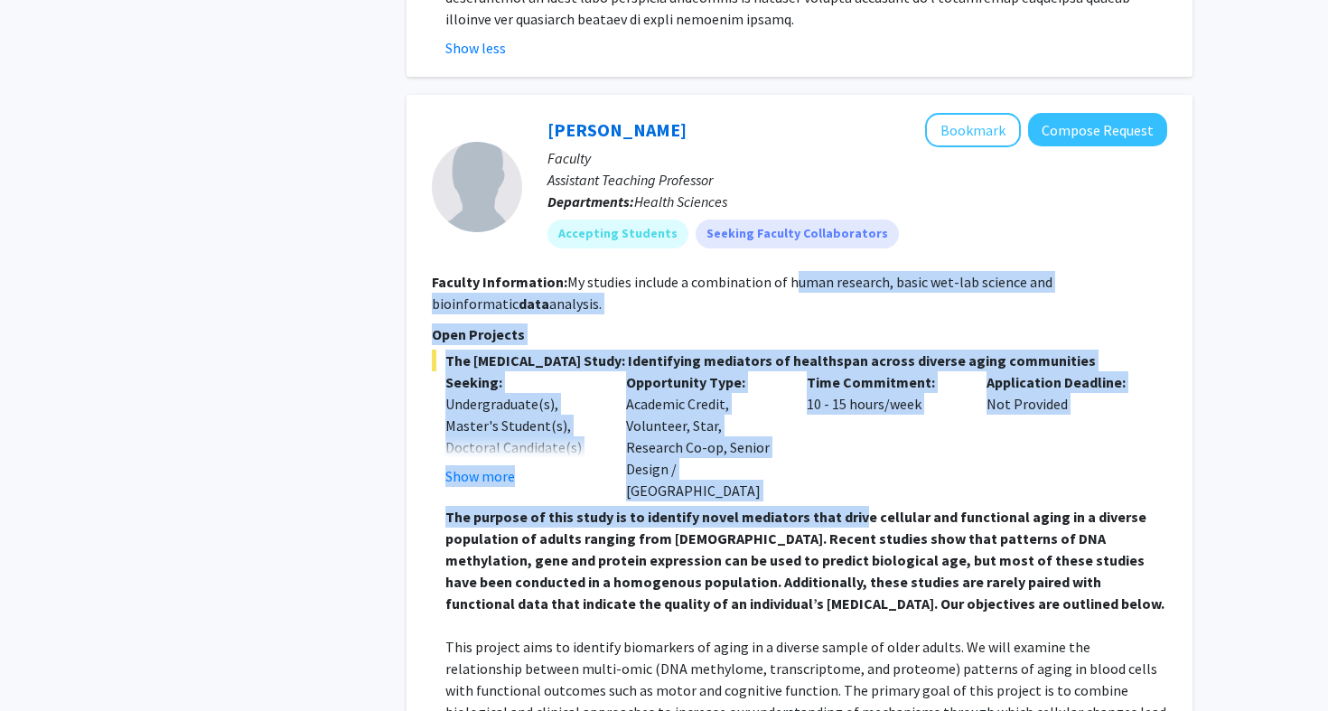
drag, startPoint x: 789, startPoint y: 219, endPoint x: 851, endPoint y: 438, distance: 228.2
click at [851, 508] on strong "The purpose of this study is to identify novel mediators that drive cellular an…" at bounding box center [804, 560] width 719 height 105
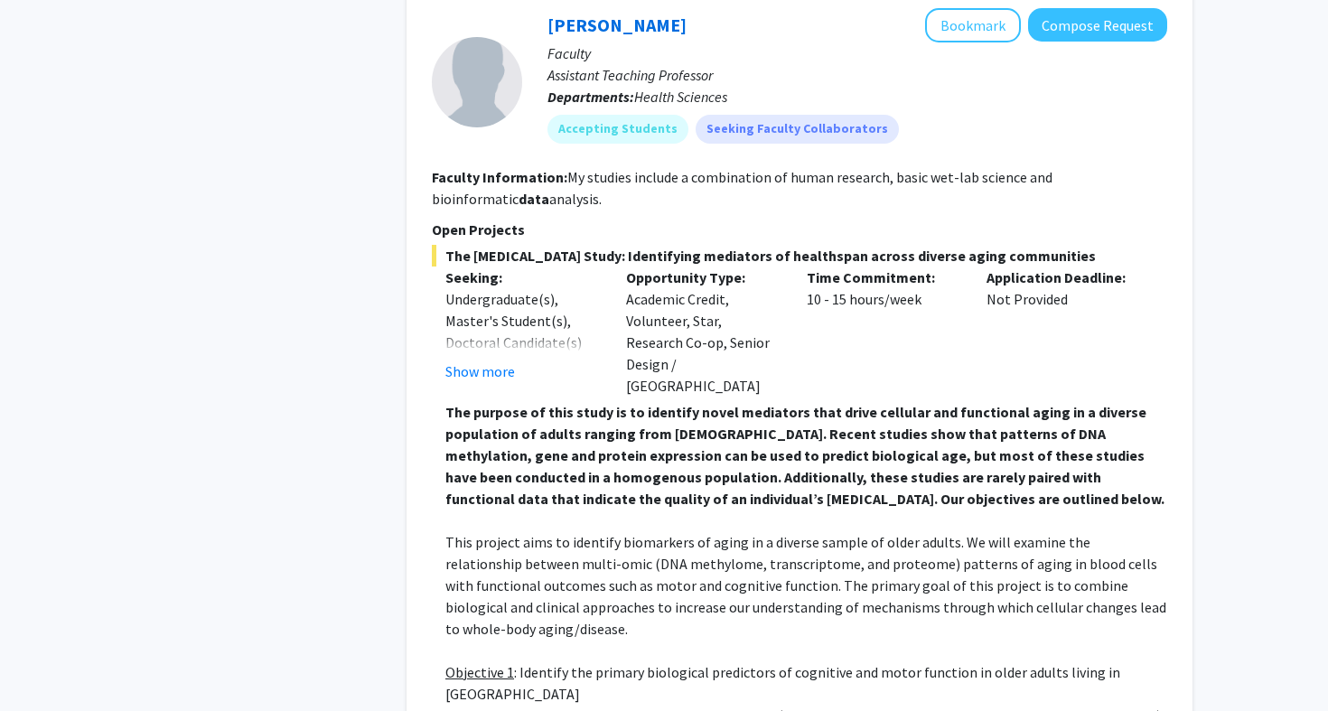
scroll to position [2376, 0]
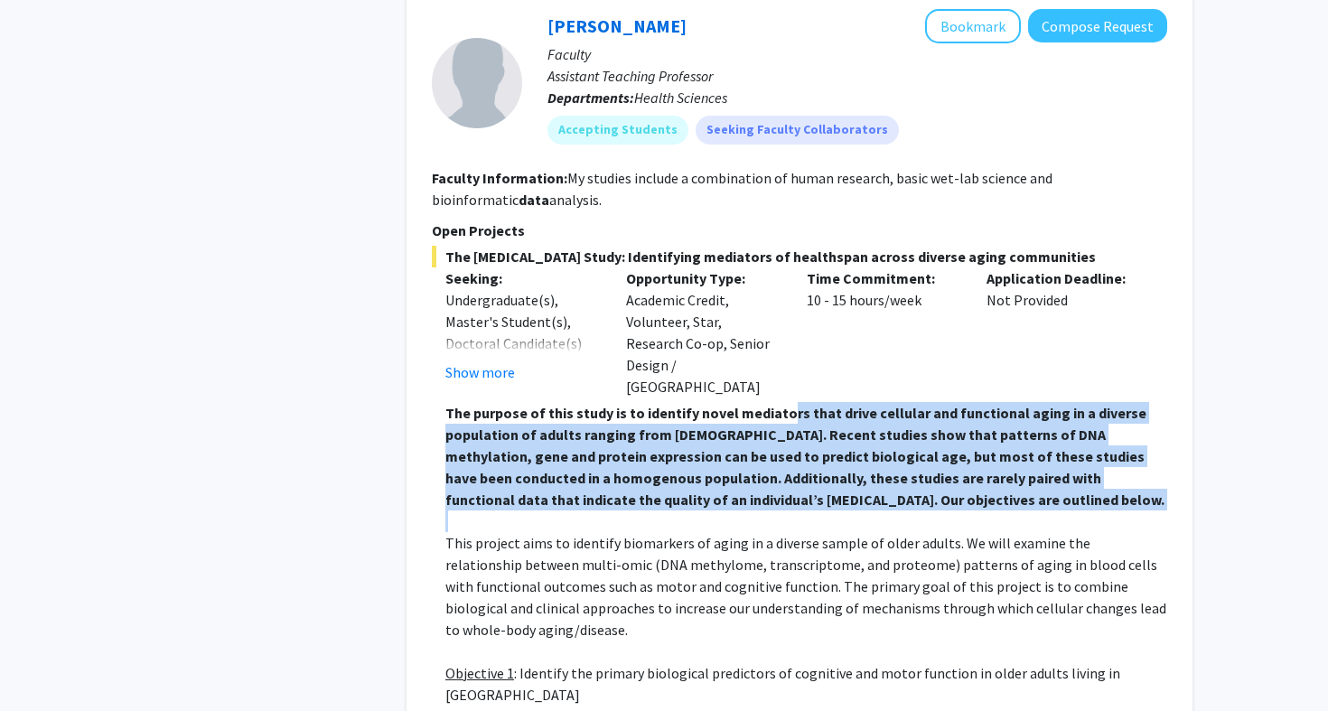
drag, startPoint x: 779, startPoint y: 341, endPoint x: 879, endPoint y: 451, distance: 149.0
click at [879, 451] on div "The purpose of this study is to identify novel mediators that drive cellular an…" at bounding box center [806, 673] width 722 height 542
click at [879, 510] on p at bounding box center [806, 521] width 722 height 22
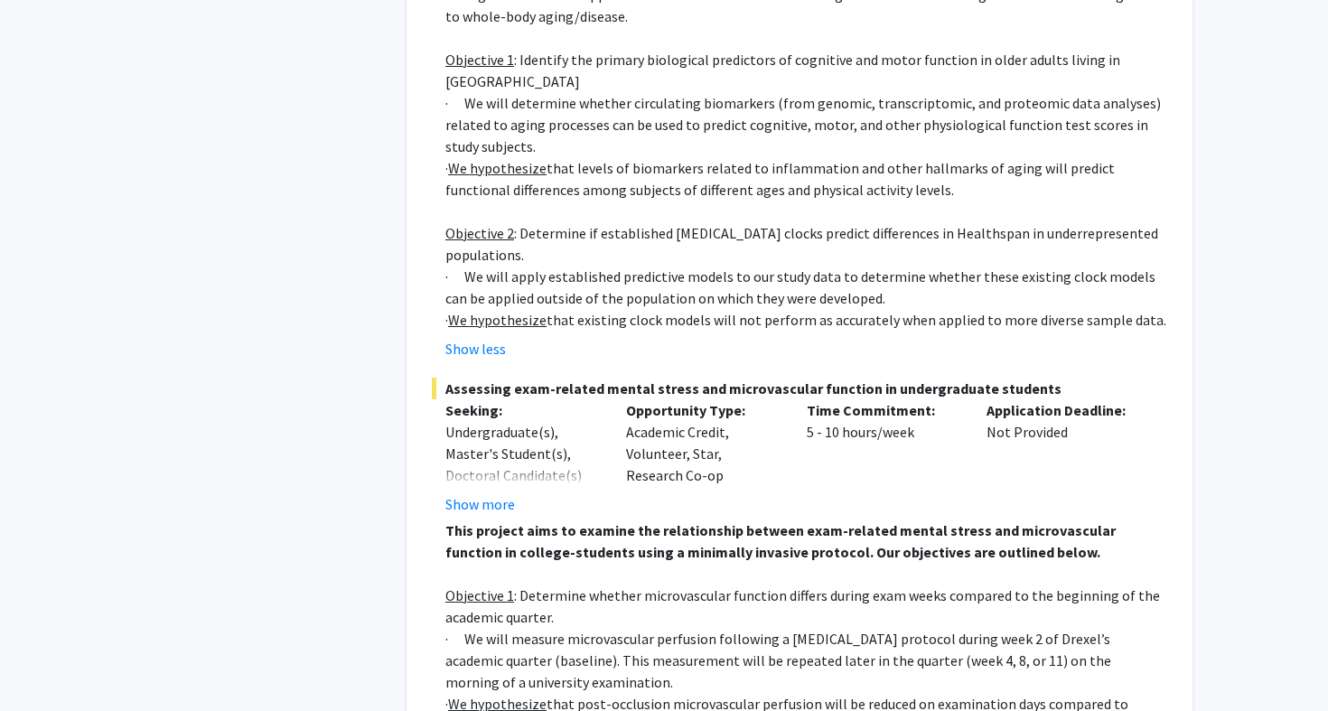
scroll to position [3025, 0]
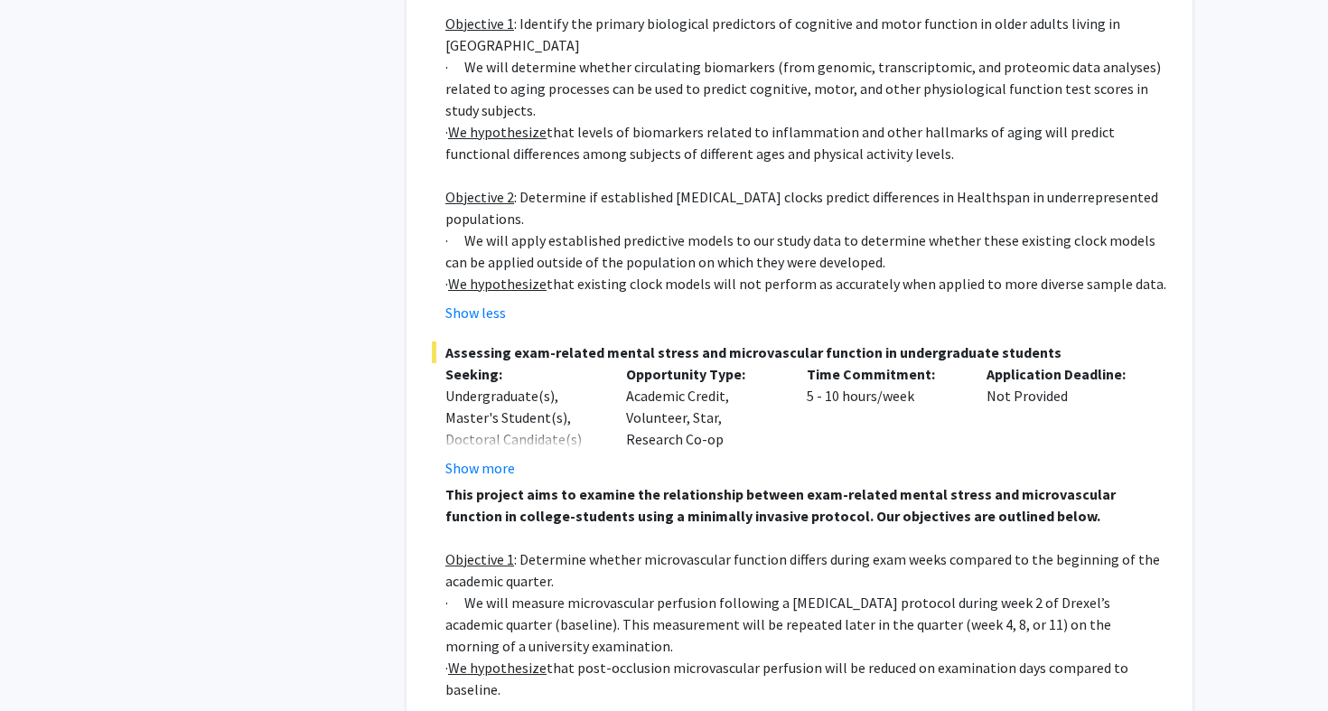
click at [486, 385] on fg-read-more "Undergraduate(s), Master's Student(s), Doctoral Candidate(s) (PhD, MD, DMD, Pha…" at bounding box center [522, 432] width 154 height 94
click at [497, 457] on button "Show more" at bounding box center [480, 468] width 70 height 22
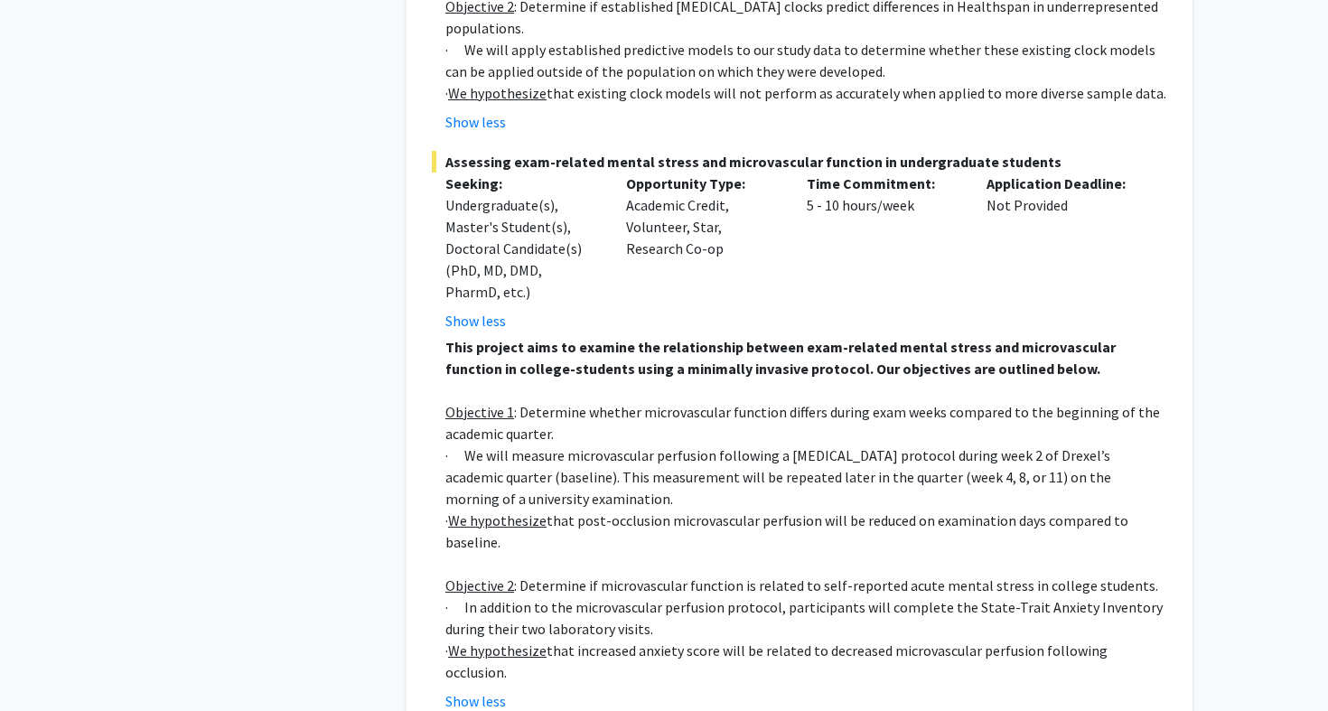
scroll to position [3216, 0]
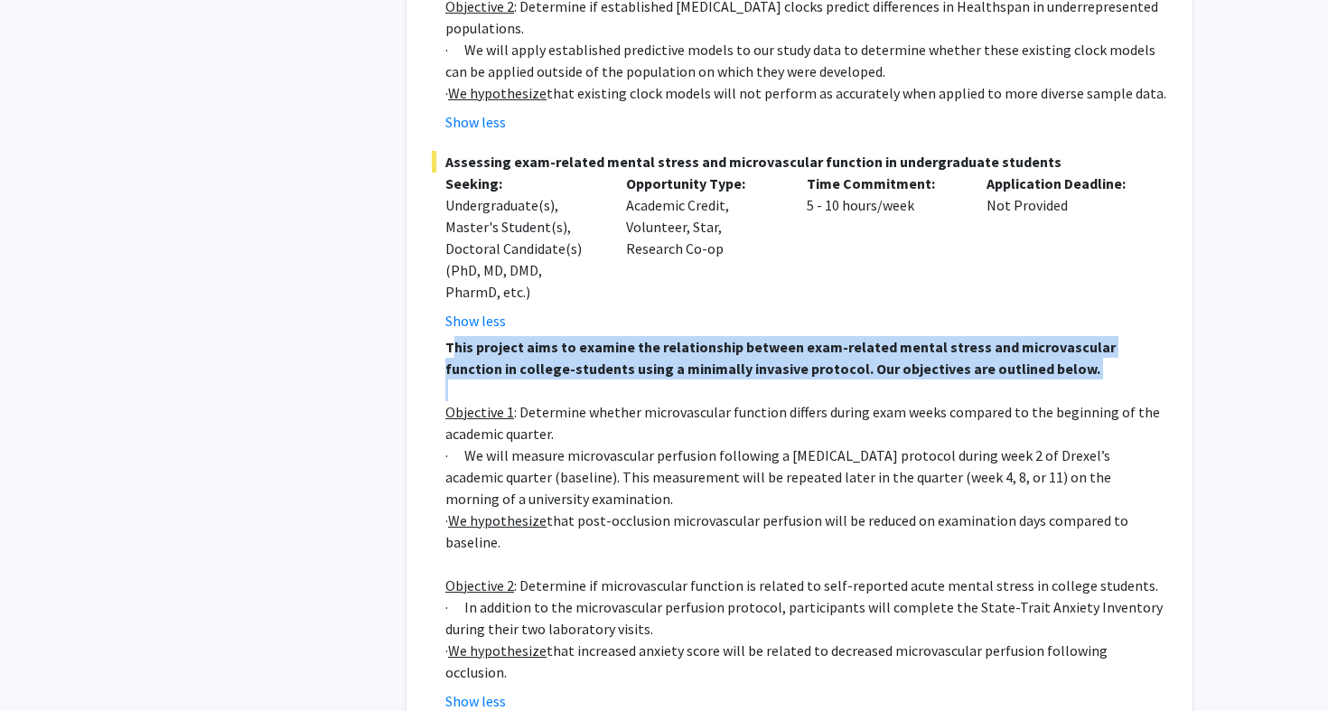
drag, startPoint x: 457, startPoint y: 265, endPoint x: 587, endPoint y: 308, distance: 137.1
click at [588, 336] on div "This project aims to examine the relationship between exam-related mental stres…" at bounding box center [806, 509] width 722 height 347
click at [587, 379] on p at bounding box center [806, 390] width 722 height 22
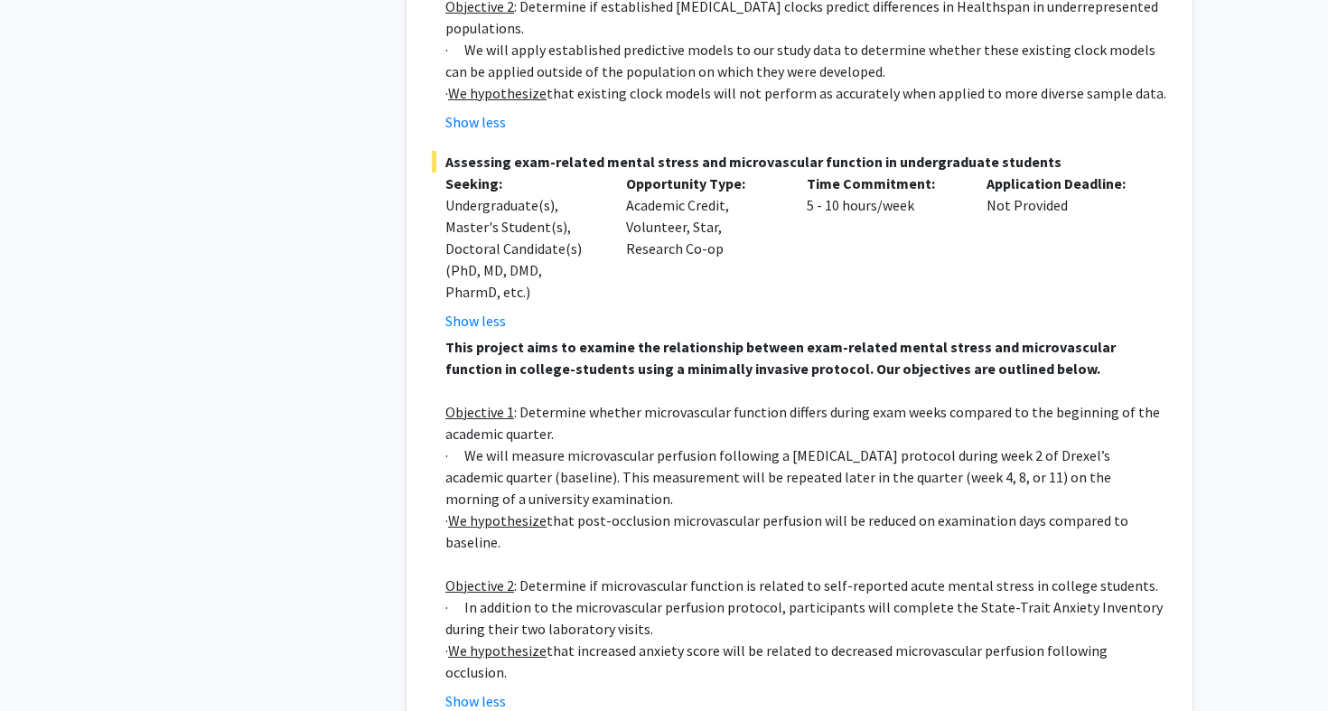
click at [704, 173] on div "Opportunity Type: Academic Credit, Volunteer, Star, Research Co-op" at bounding box center [702, 252] width 181 height 159
copy div "Star"
click at [662, 444] on p "· We will measure microvascular perfusion following a vascular occlusion protoc…" at bounding box center [806, 476] width 722 height 65
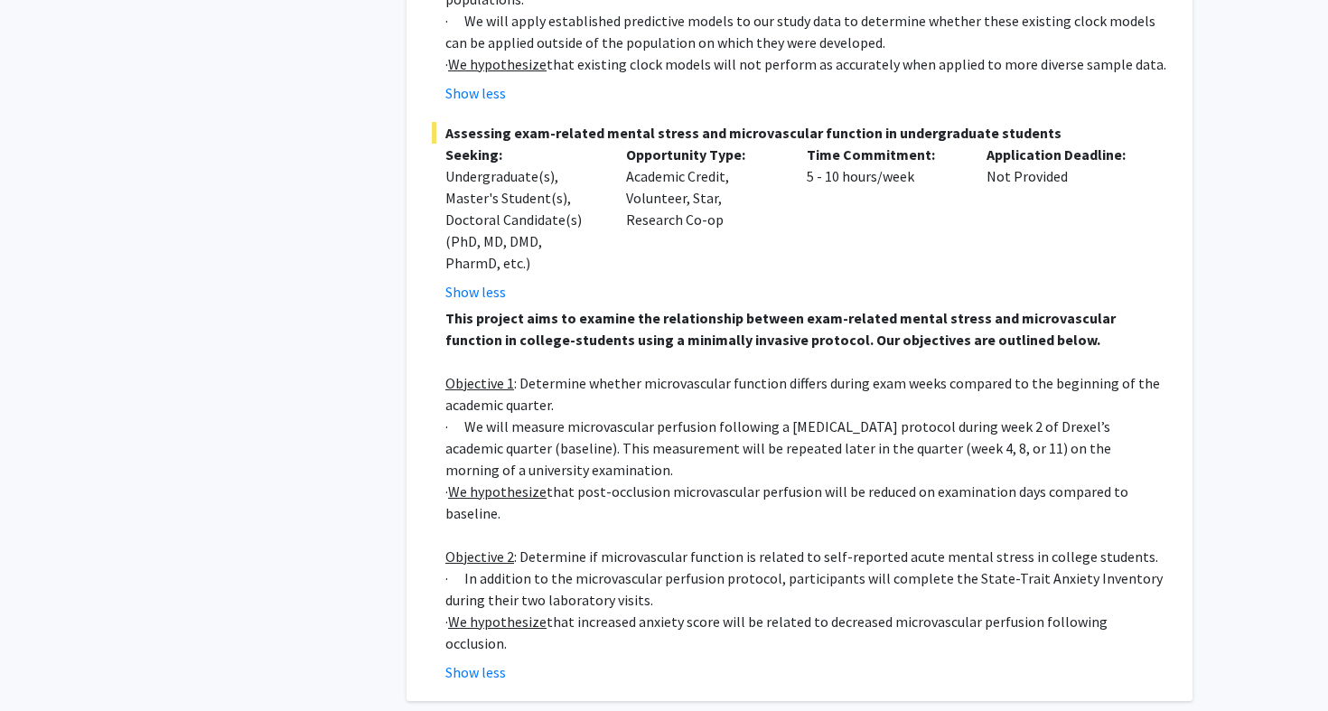
scroll to position [3247, 0]
drag, startPoint x: 658, startPoint y: 350, endPoint x: 743, endPoint y: 425, distance: 113.9
click at [743, 425] on div "This project aims to examine the relationship between exam-related mental stres…" at bounding box center [806, 478] width 722 height 347
click at [755, 370] on p "Objective 1 : Determine whether microvascular function differs during exam week…" at bounding box center [806, 391] width 722 height 43
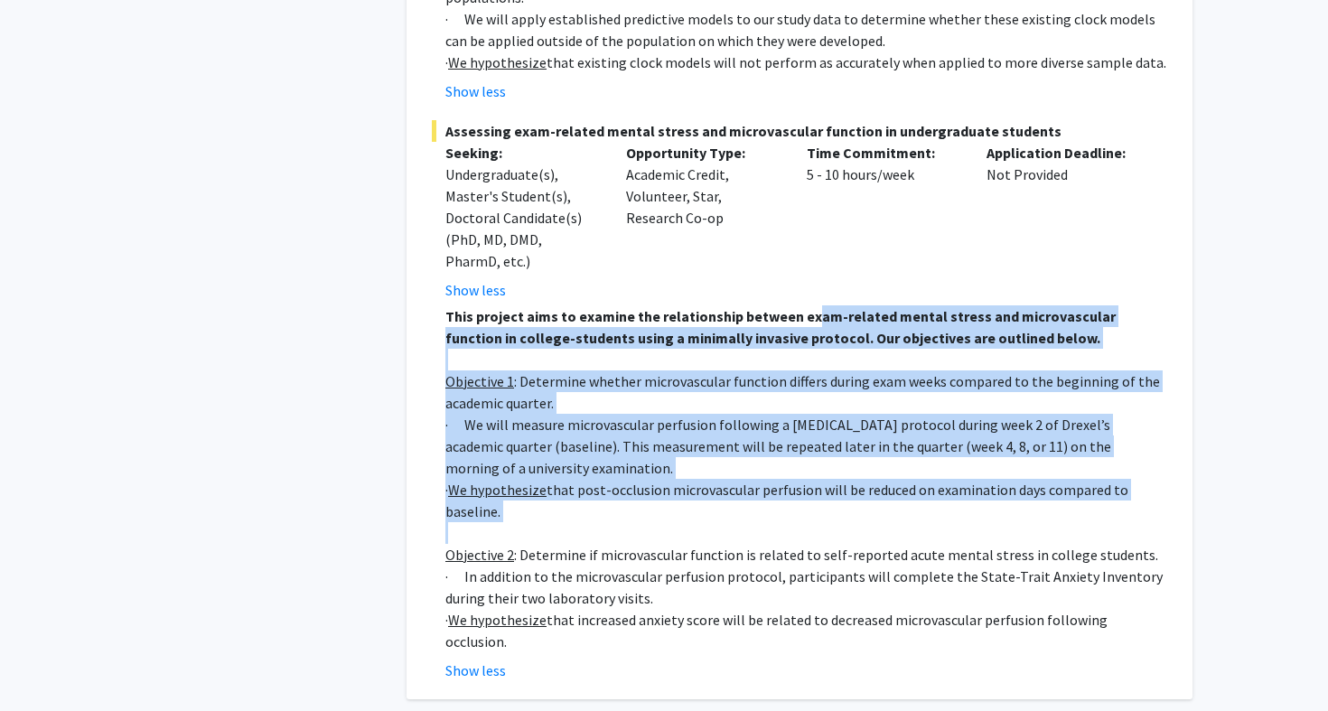
drag, startPoint x: 804, startPoint y: 236, endPoint x: 865, endPoint y: 449, distance: 221.6
click at [865, 449] on div "This project aims to examine the relationship between exam-related mental stres…" at bounding box center [806, 478] width 722 height 347
click at [865, 522] on p at bounding box center [806, 533] width 722 height 22
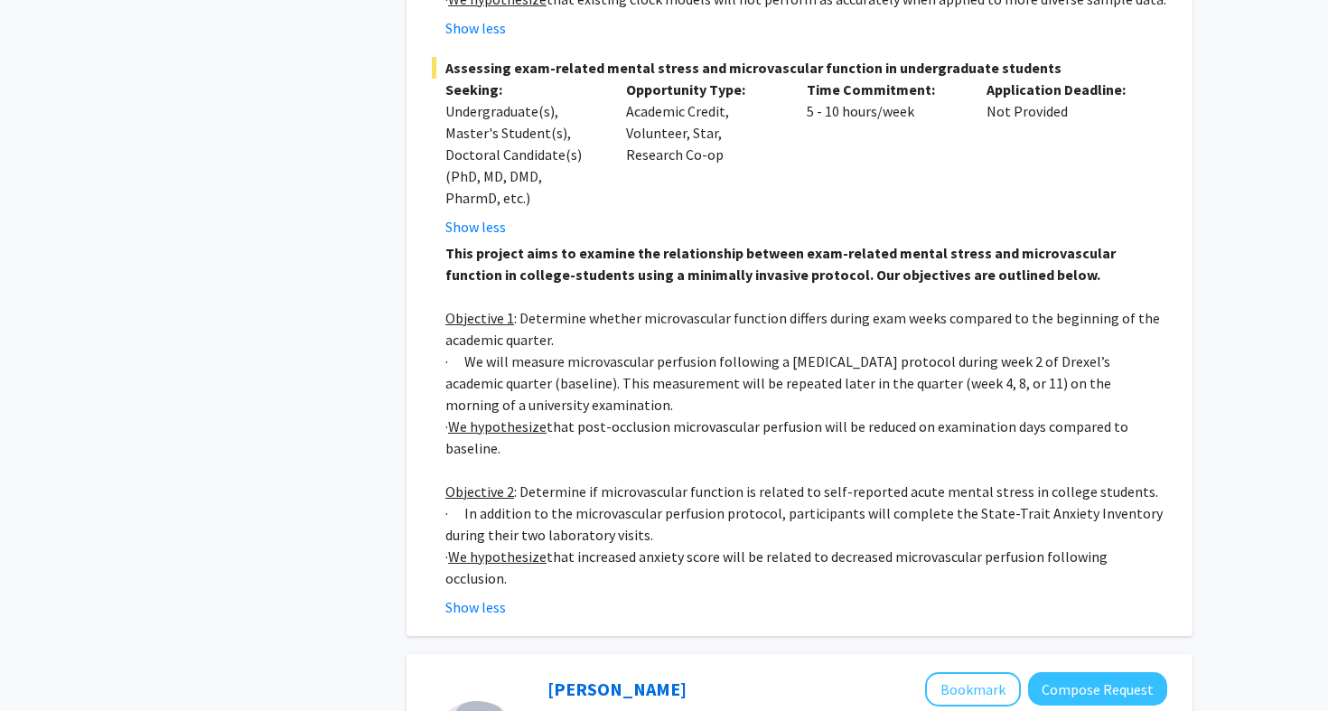
scroll to position [3322, 0]
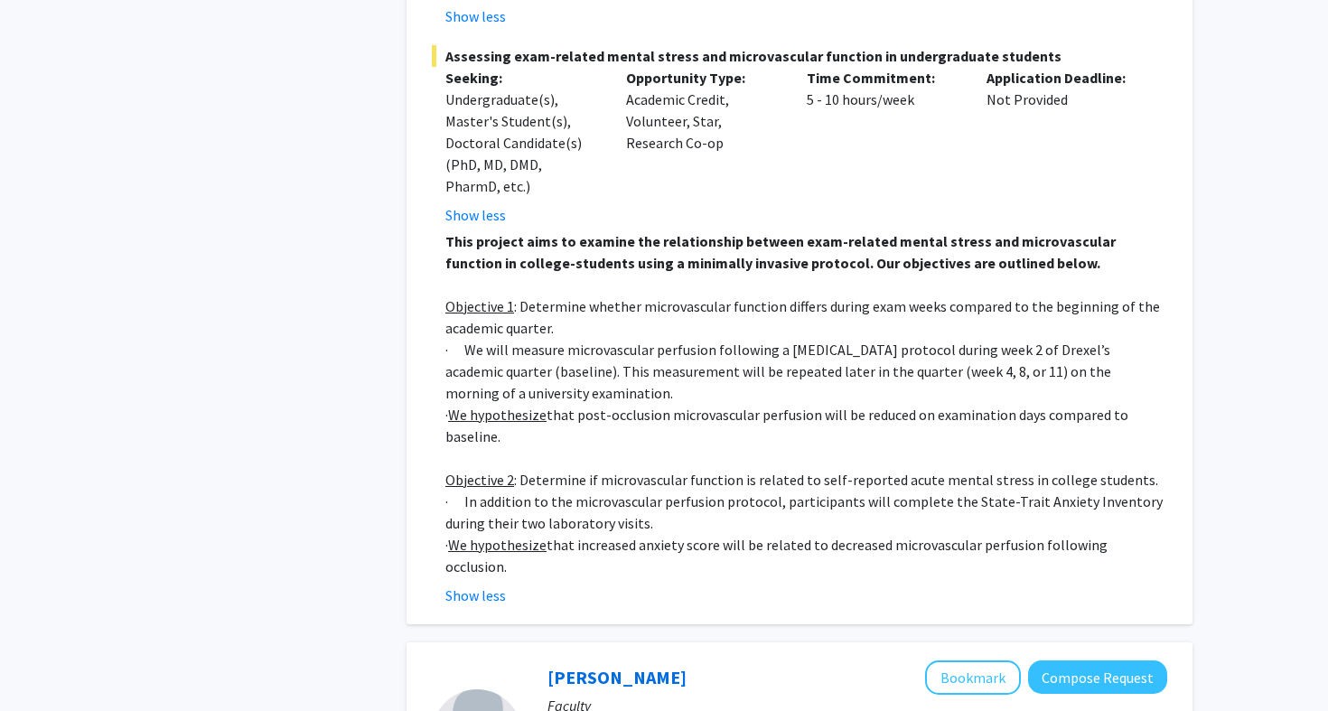
click at [818, 404] on p "· We hypothesize that post-occlusion microvascular perfusion will be reduced on…" at bounding box center [806, 425] width 722 height 43
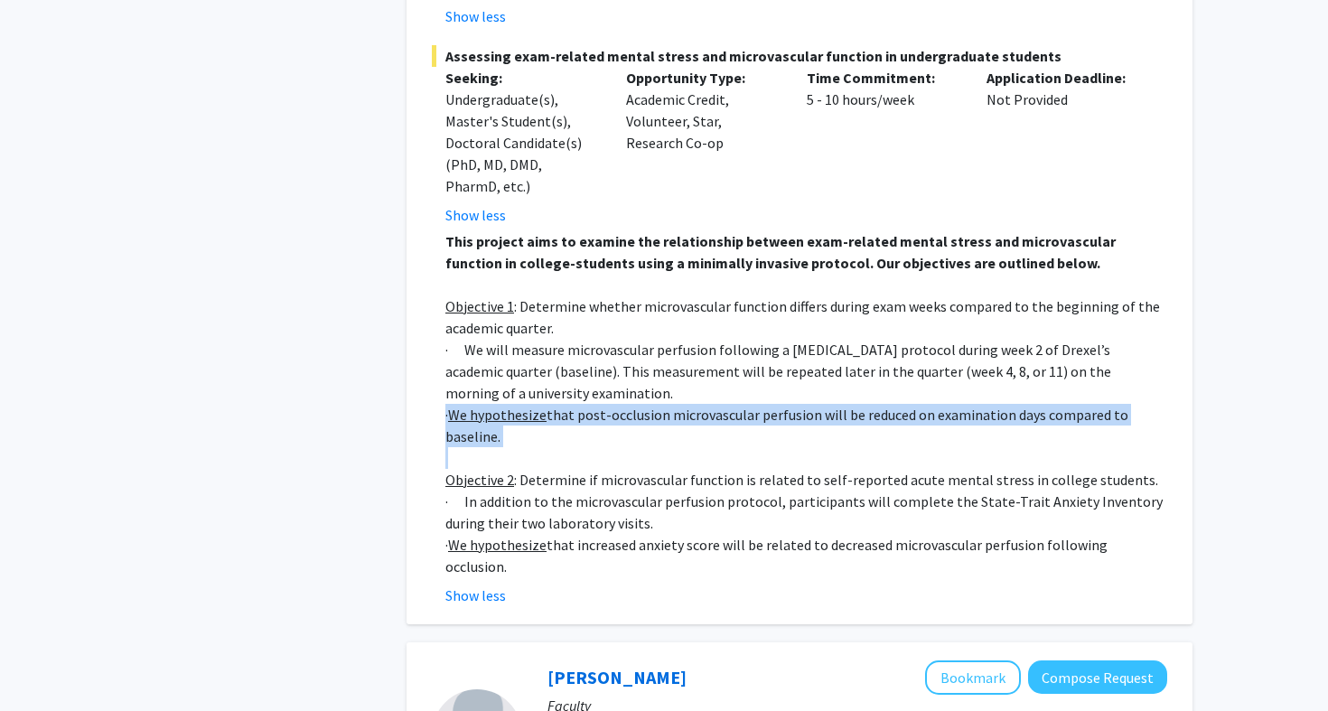
click at [818, 404] on p "· We hypothesize that post-occlusion microvascular perfusion will be reduced on…" at bounding box center [806, 425] width 722 height 43
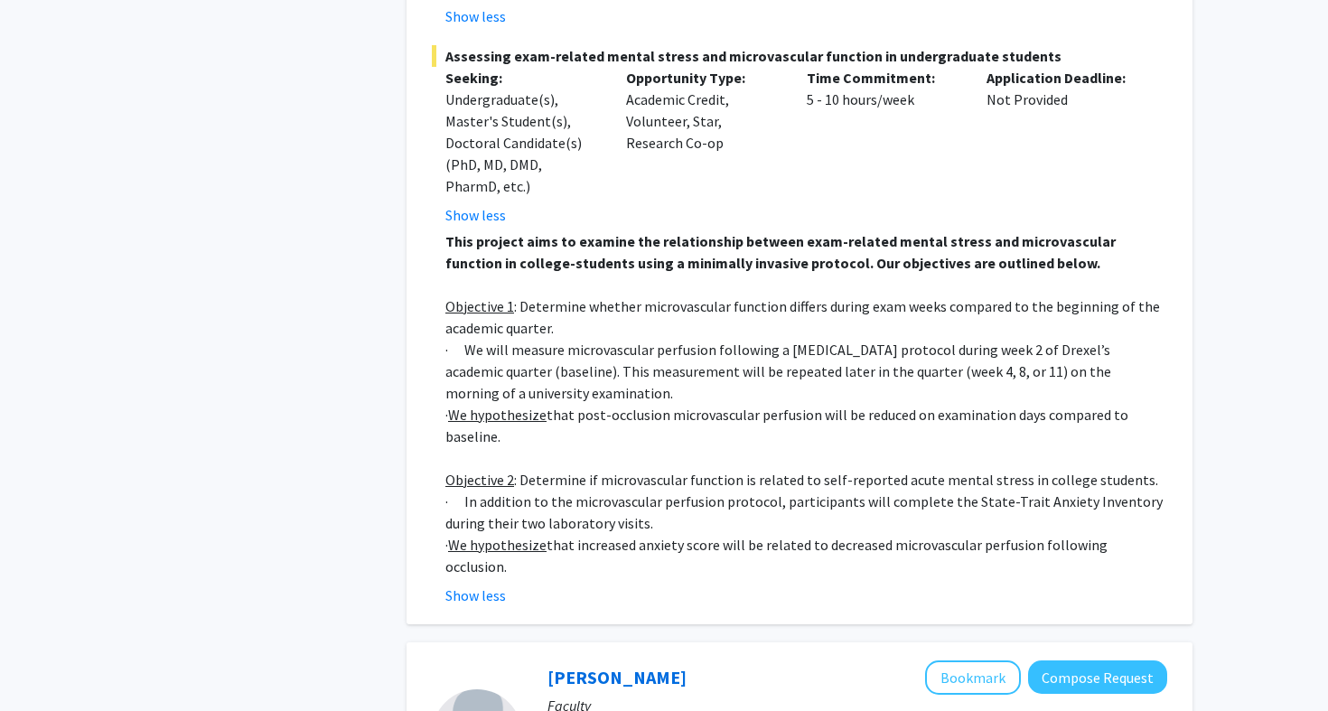
click at [833, 469] on p "Objective 2 : Determine if microvascular function is related to self-reported a…" at bounding box center [806, 480] width 722 height 22
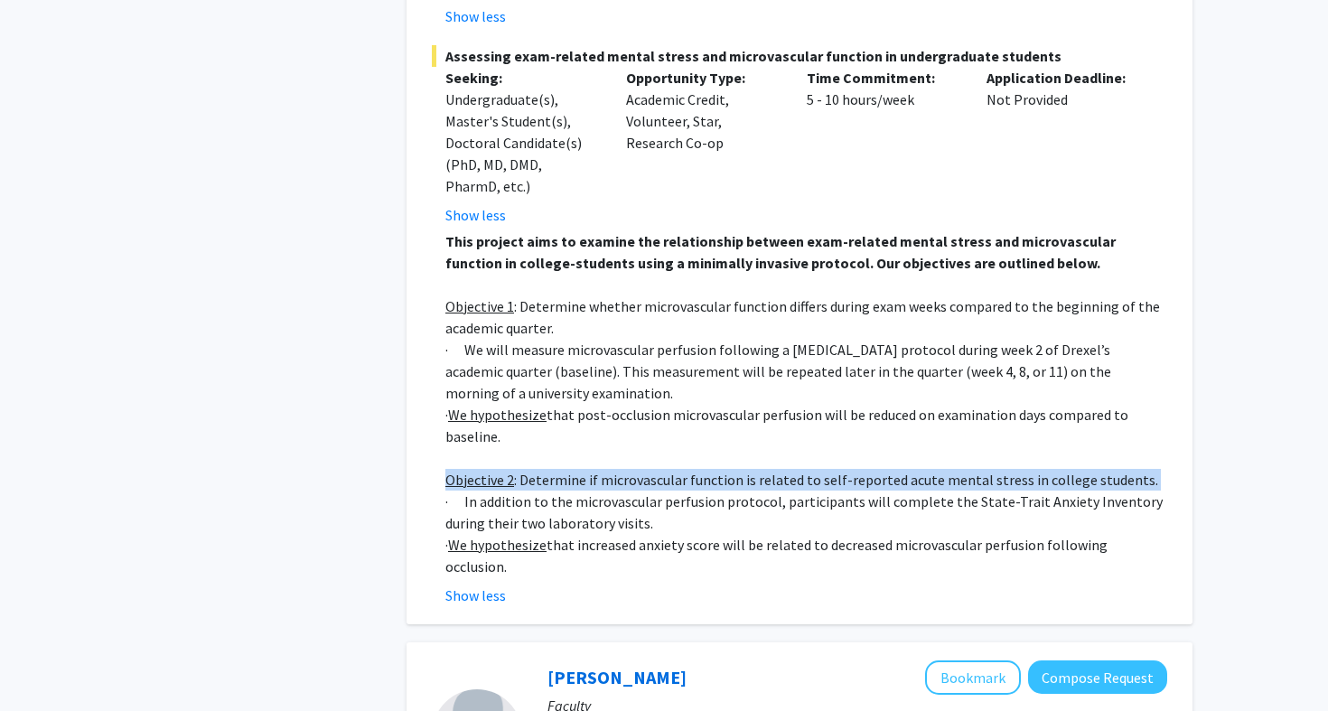
click at [833, 469] on p "Objective 2 : Determine if microvascular function is related to self-reported a…" at bounding box center [806, 480] width 722 height 22
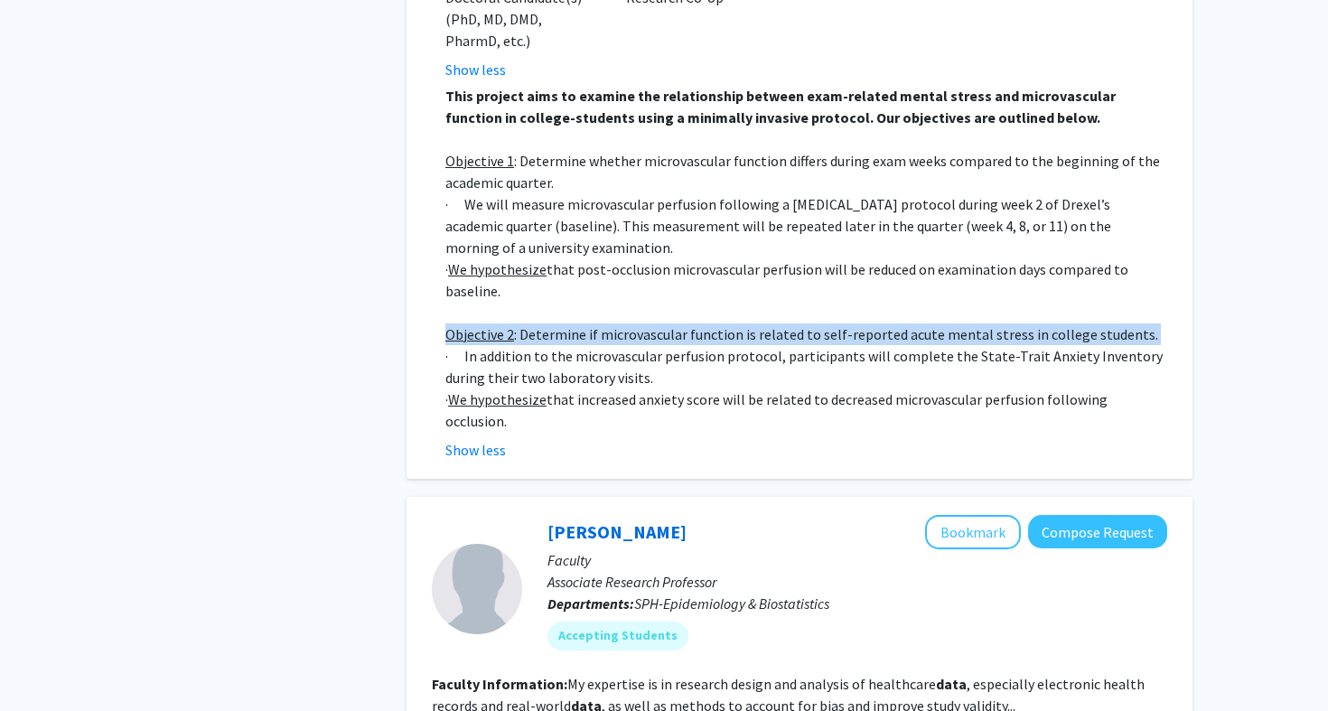
scroll to position [3469, 0]
